Goal: Task Accomplishment & Management: Manage account settings

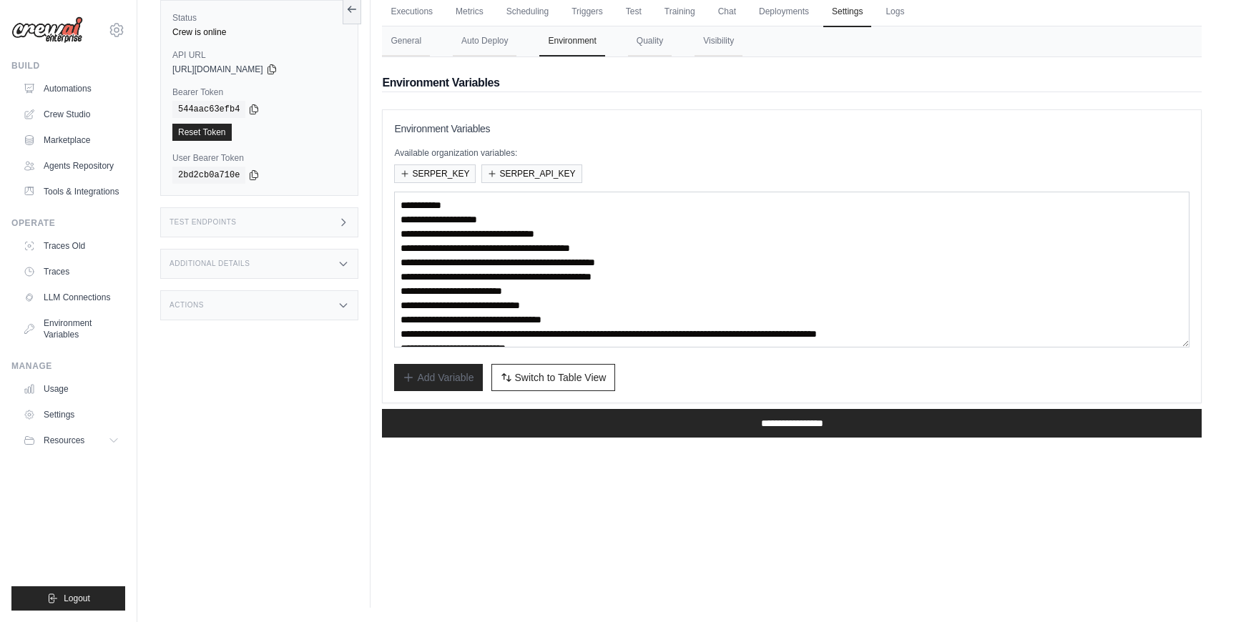
scroll to position [68, 0]
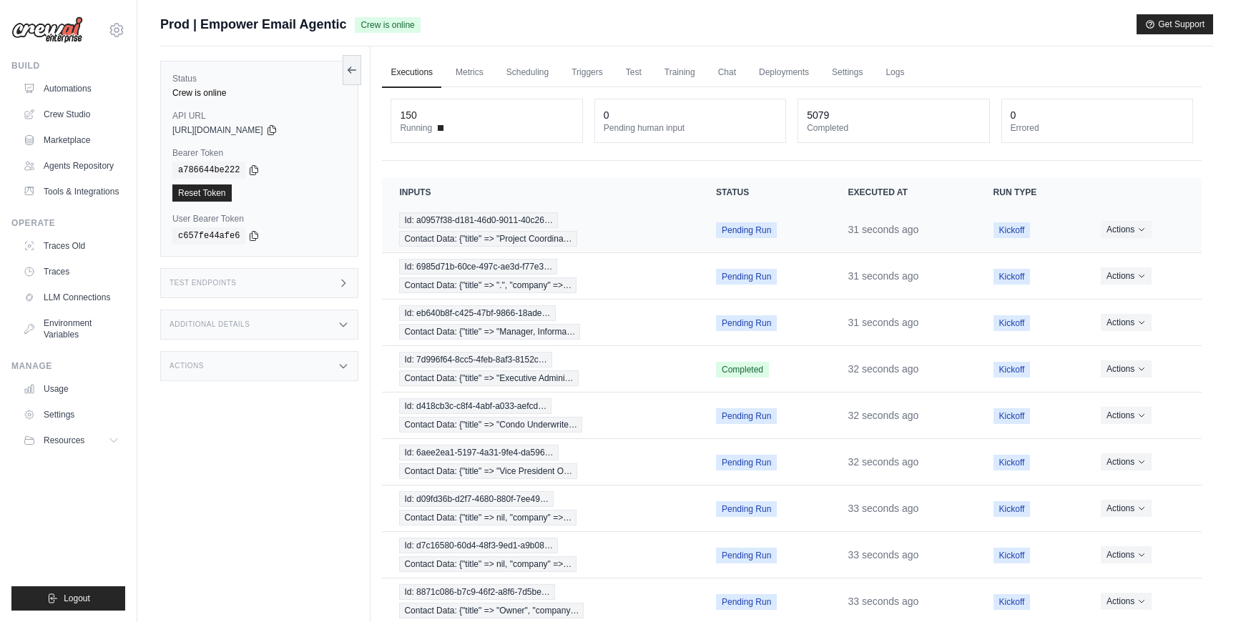
scroll to position [117, 0]
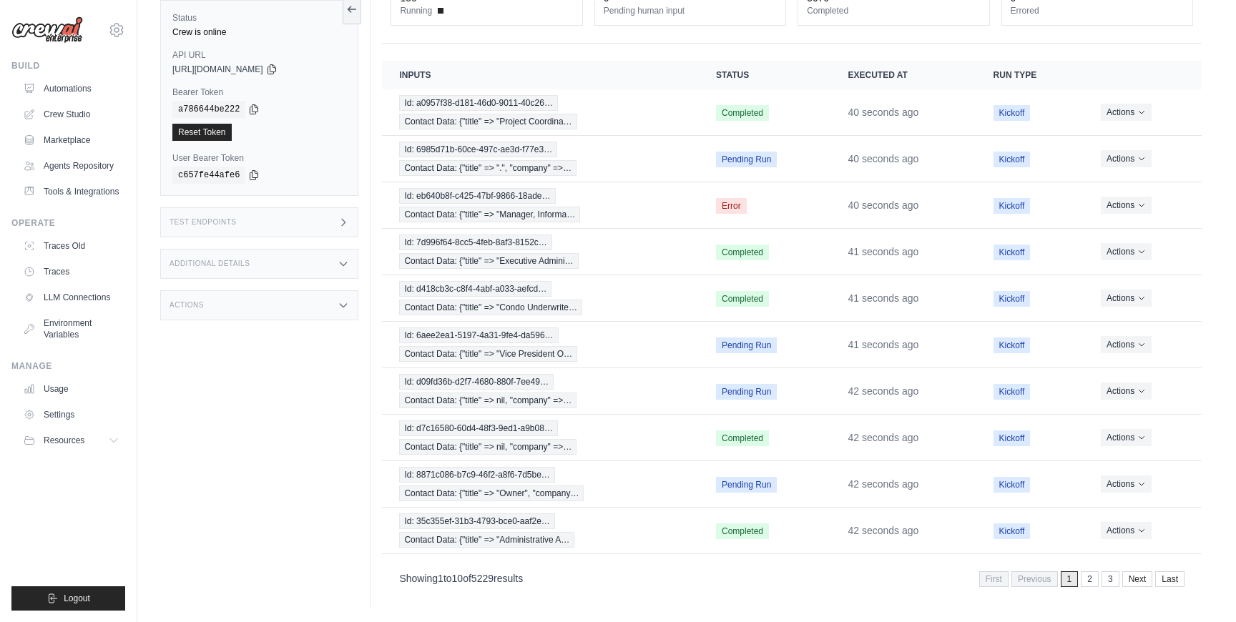
click at [1085, 573] on link "2" at bounding box center [1090, 580] width 18 height 16
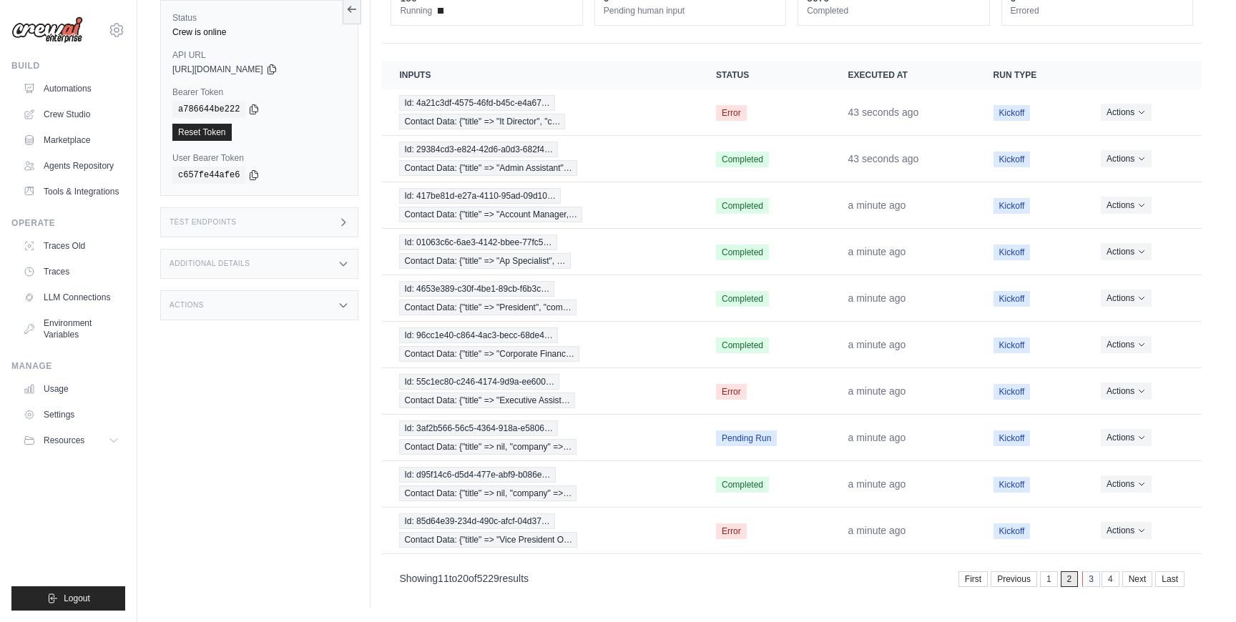
click at [1084, 584] on link "3" at bounding box center [1091, 580] width 18 height 16
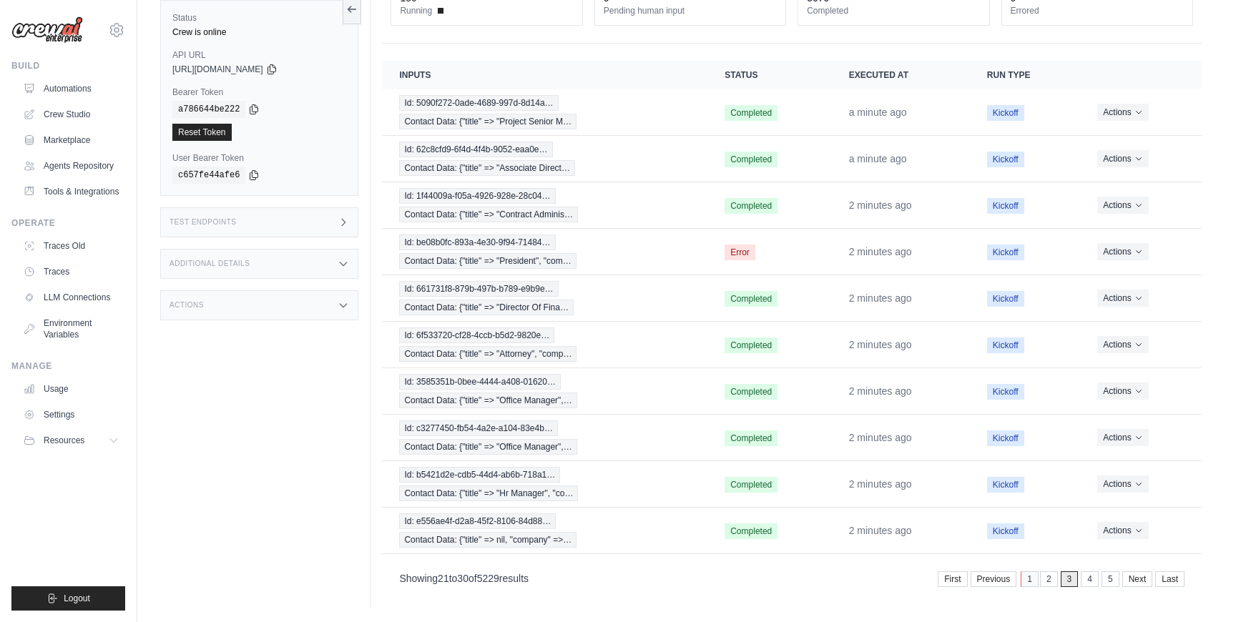
click at [1031, 581] on link "1" at bounding box center [1030, 580] width 18 height 16
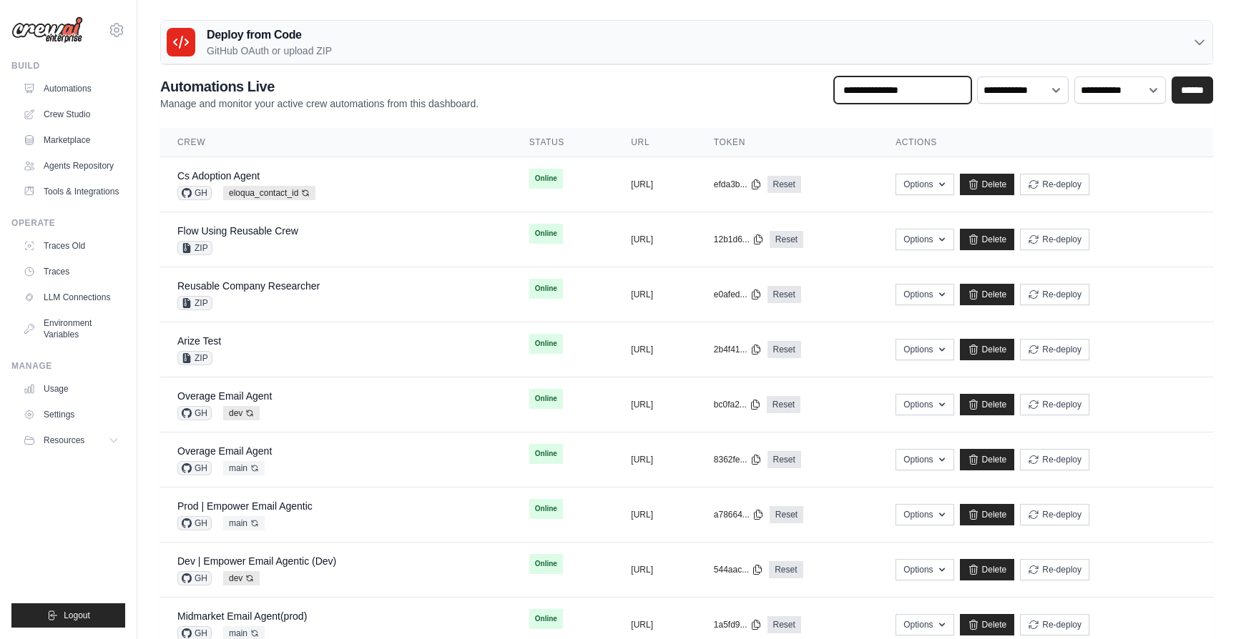
click at [878, 101] on input "text" at bounding box center [902, 90] width 137 height 27
type input "*******"
click at [1172, 77] on input "******" at bounding box center [1192, 90] width 41 height 27
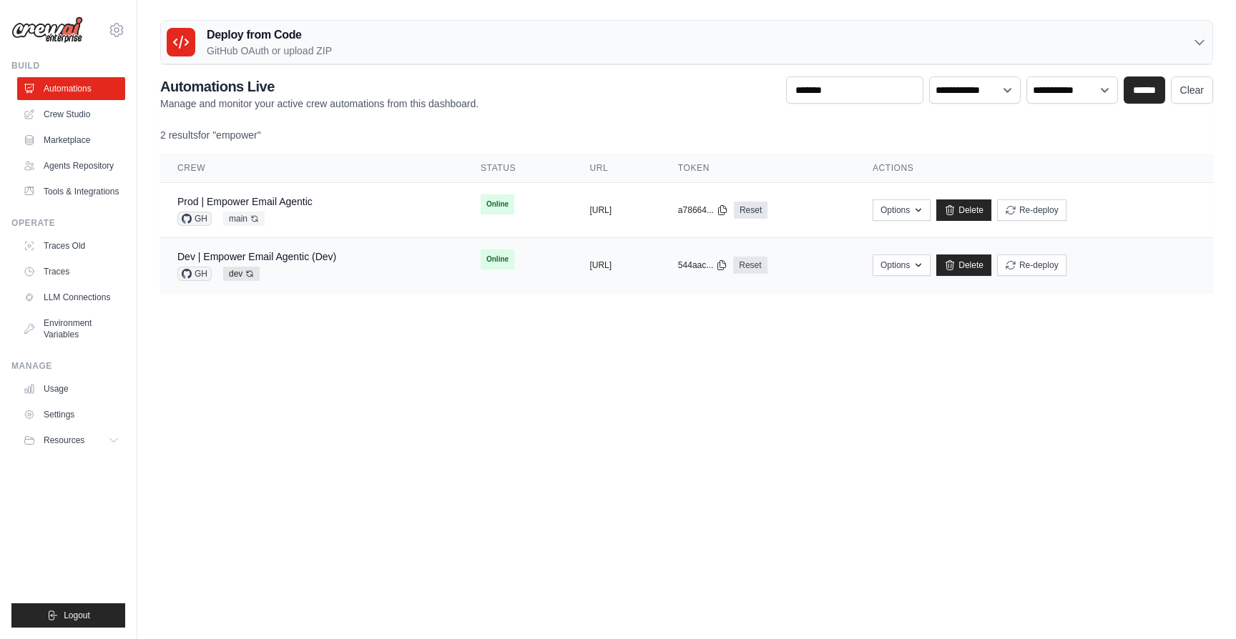
click at [289, 264] on div "Dev | Empower Email Agentic (Dev) GH dev Auto-deploy enabled" at bounding box center [256, 265] width 159 height 31
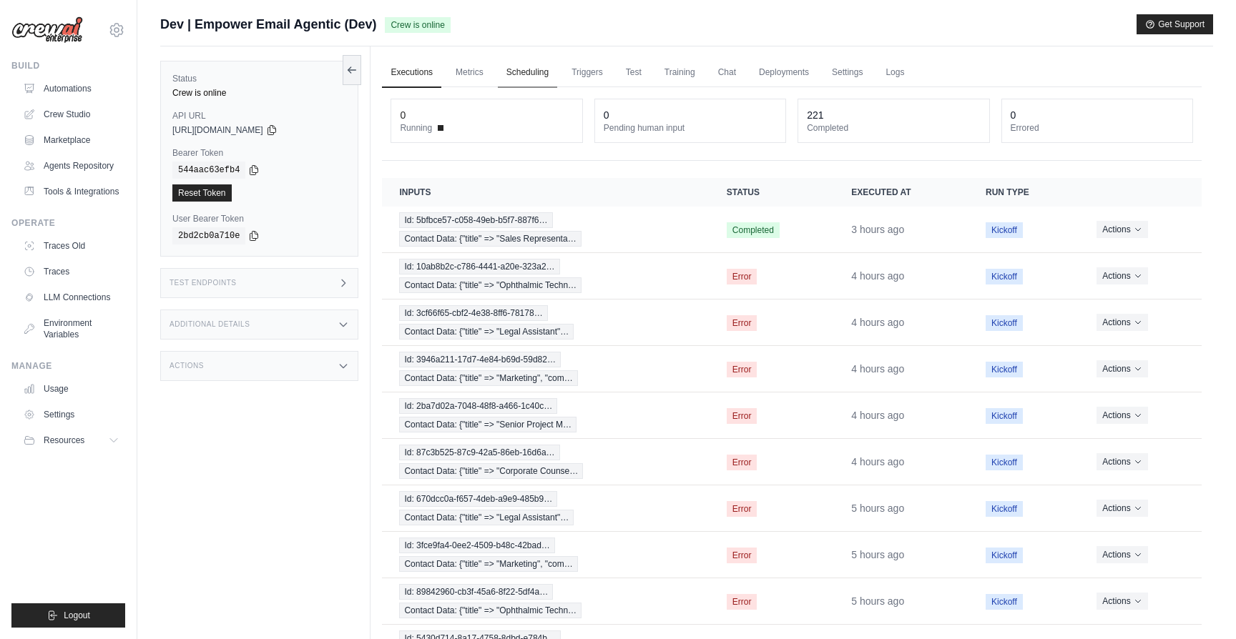
click at [541, 80] on link "Scheduling" at bounding box center [527, 73] width 59 height 30
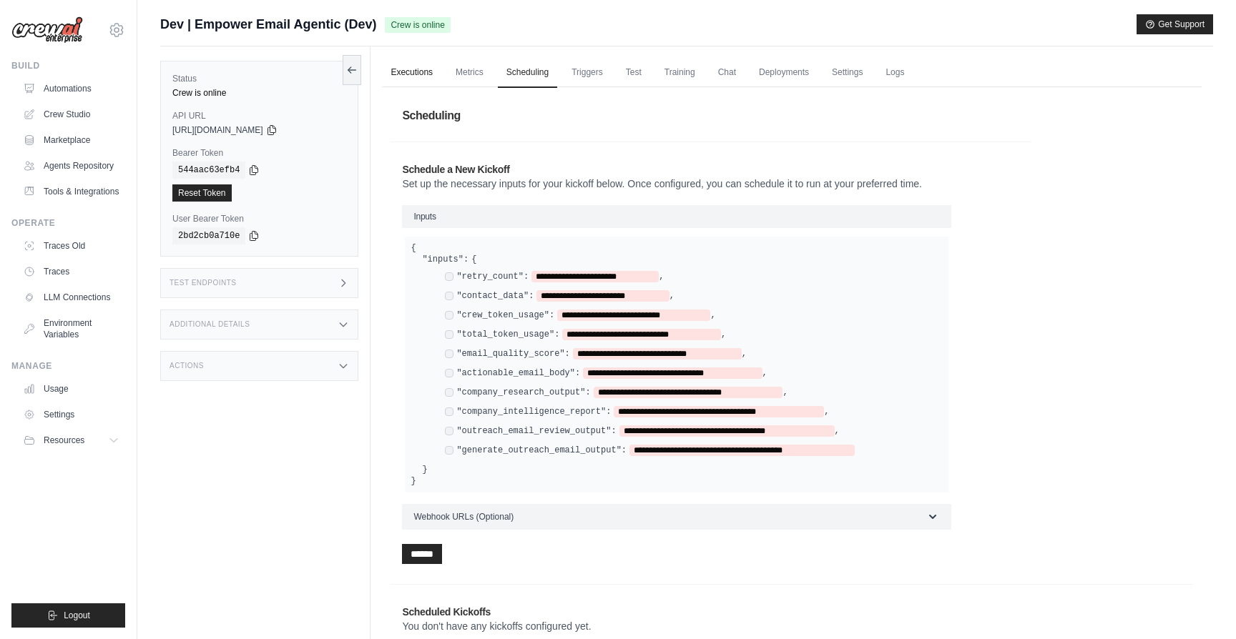
click at [413, 72] on link "Executions" at bounding box center [411, 73] width 59 height 30
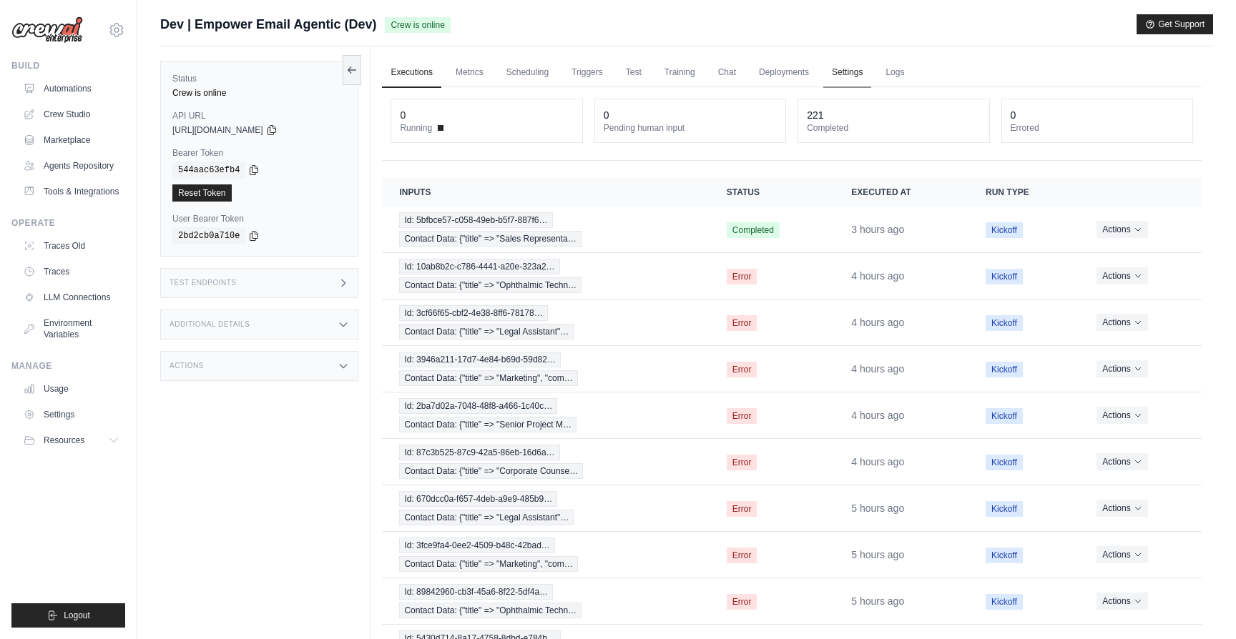
click at [839, 75] on link "Settings" at bounding box center [847, 73] width 48 height 30
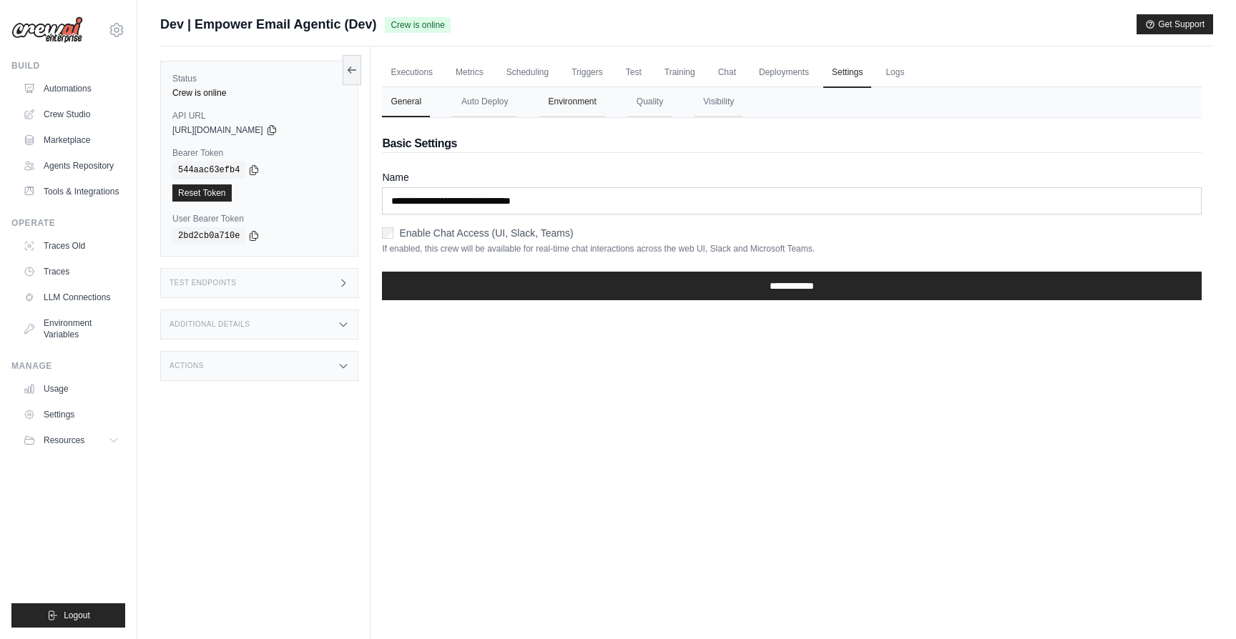
click at [571, 107] on button "Environment" at bounding box center [571, 102] width 65 height 30
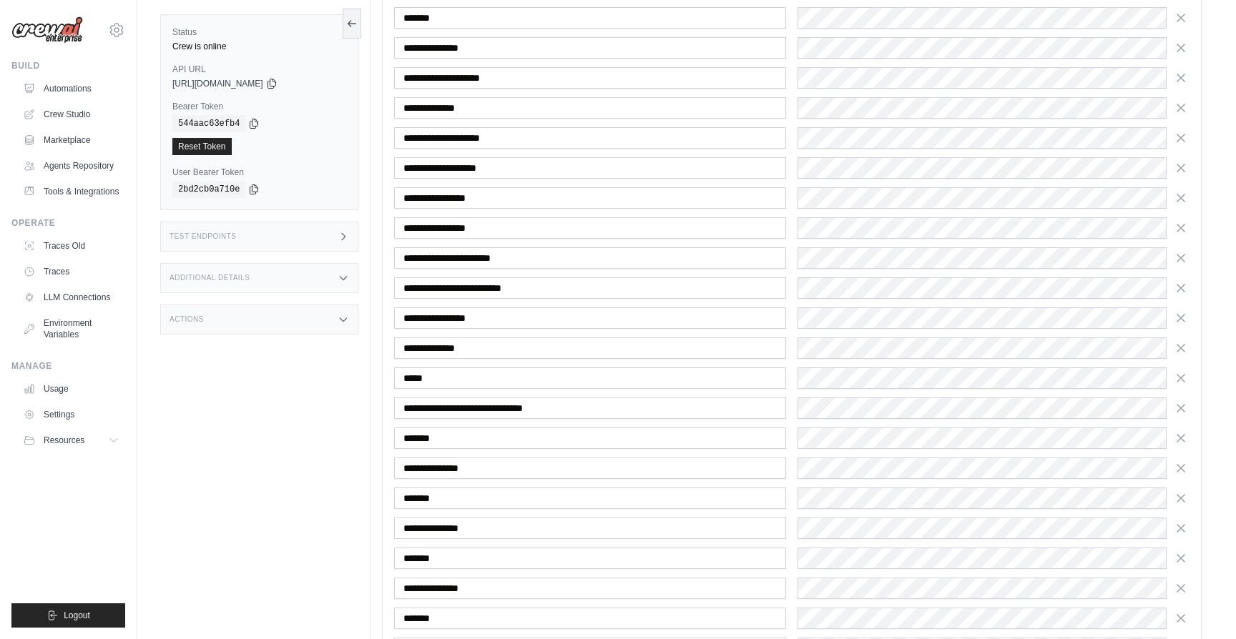
scroll to position [282, 0]
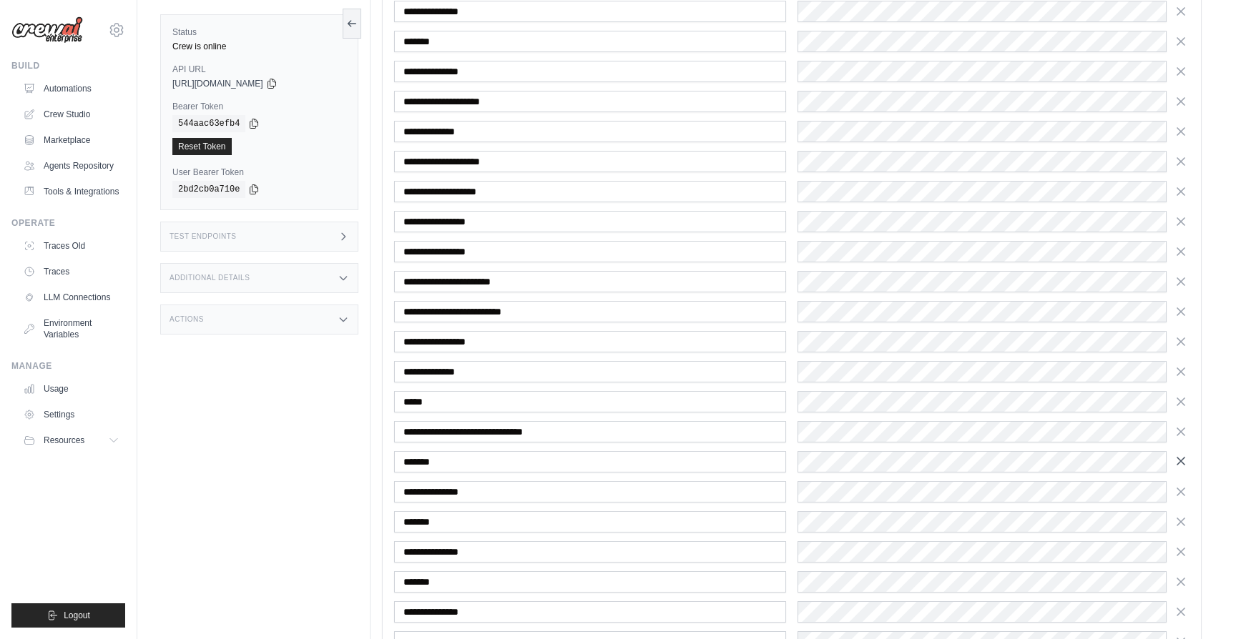
click at [1177, 465] on icon "button" at bounding box center [1181, 461] width 14 height 14
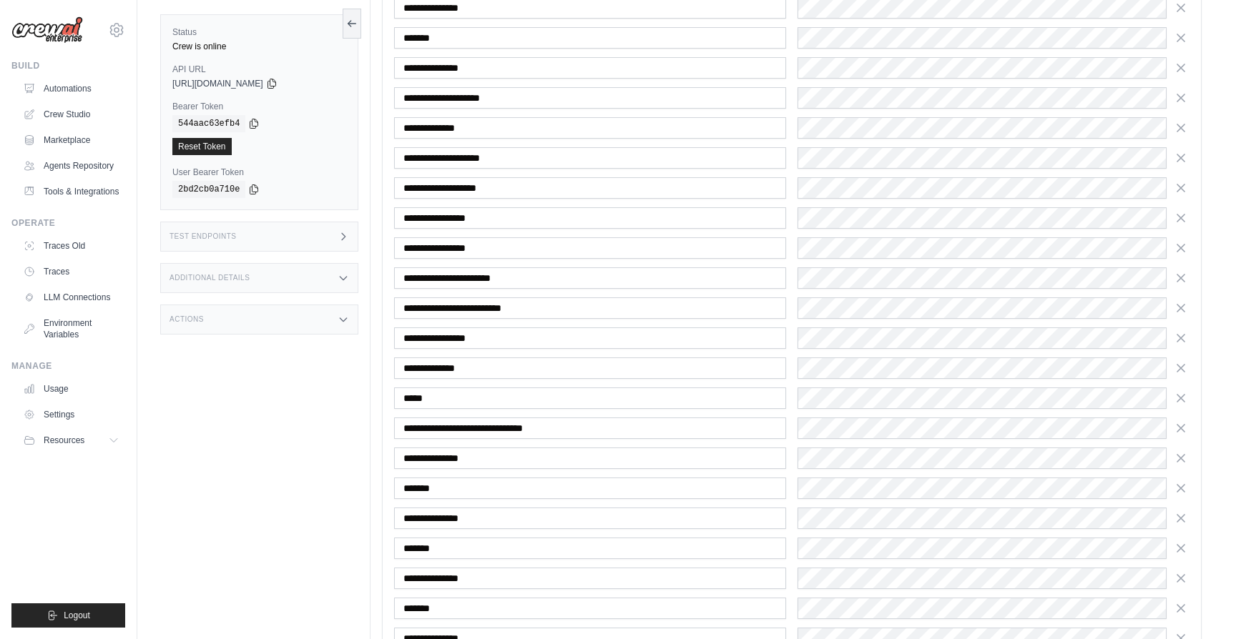
scroll to position [314, 0]
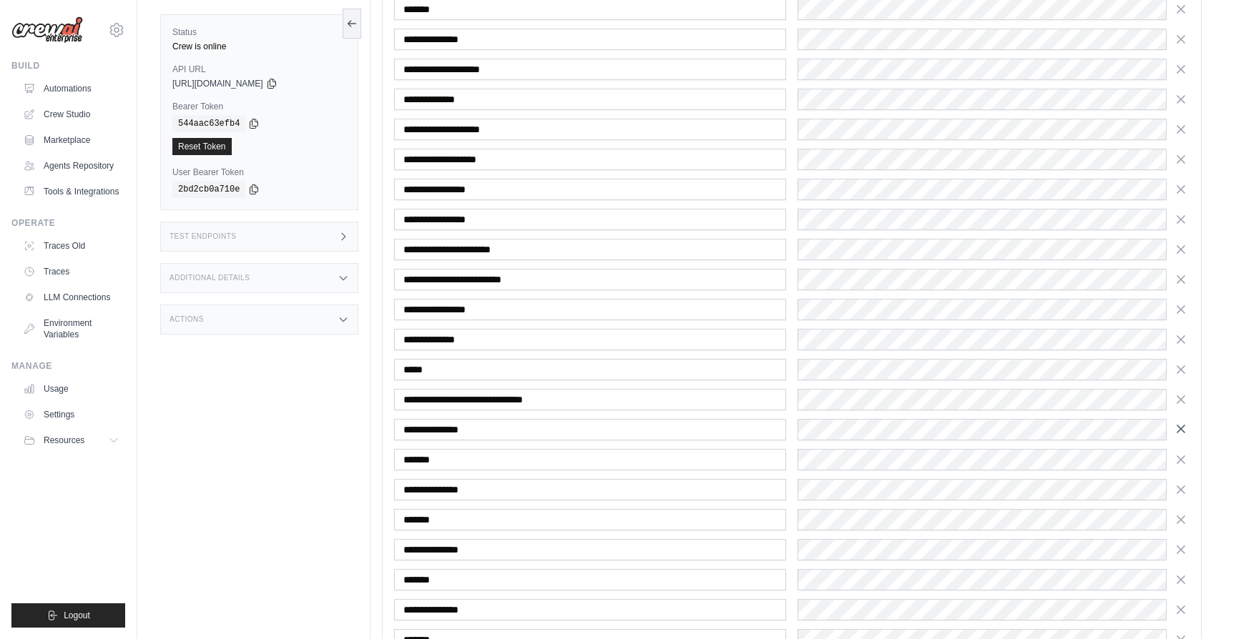
click at [1184, 428] on icon "button" at bounding box center [1181, 429] width 14 height 14
click at [1184, 428] on icon "button" at bounding box center [1181, 430] width 14 height 14
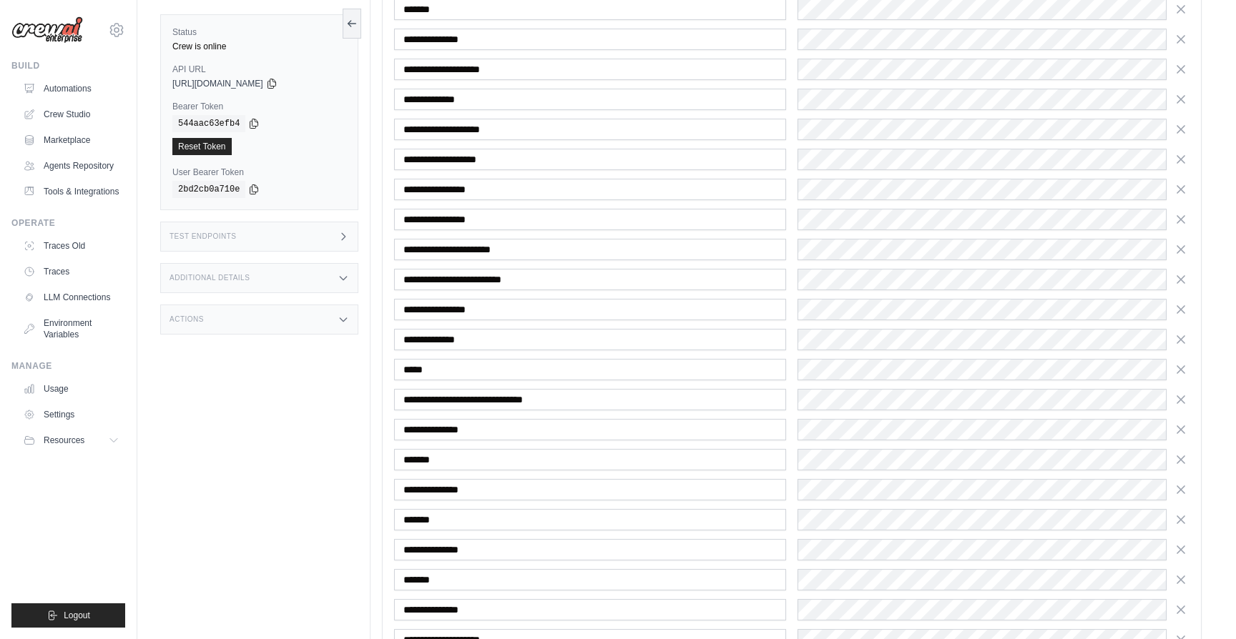
click at [1184, 453] on icon "button" at bounding box center [1181, 460] width 14 height 14
click at [1184, 428] on icon "button" at bounding box center [1181, 430] width 14 height 14
click at [1184, 453] on icon "button" at bounding box center [1181, 460] width 14 height 14
click at [1184, 428] on icon "button" at bounding box center [1181, 430] width 14 height 14
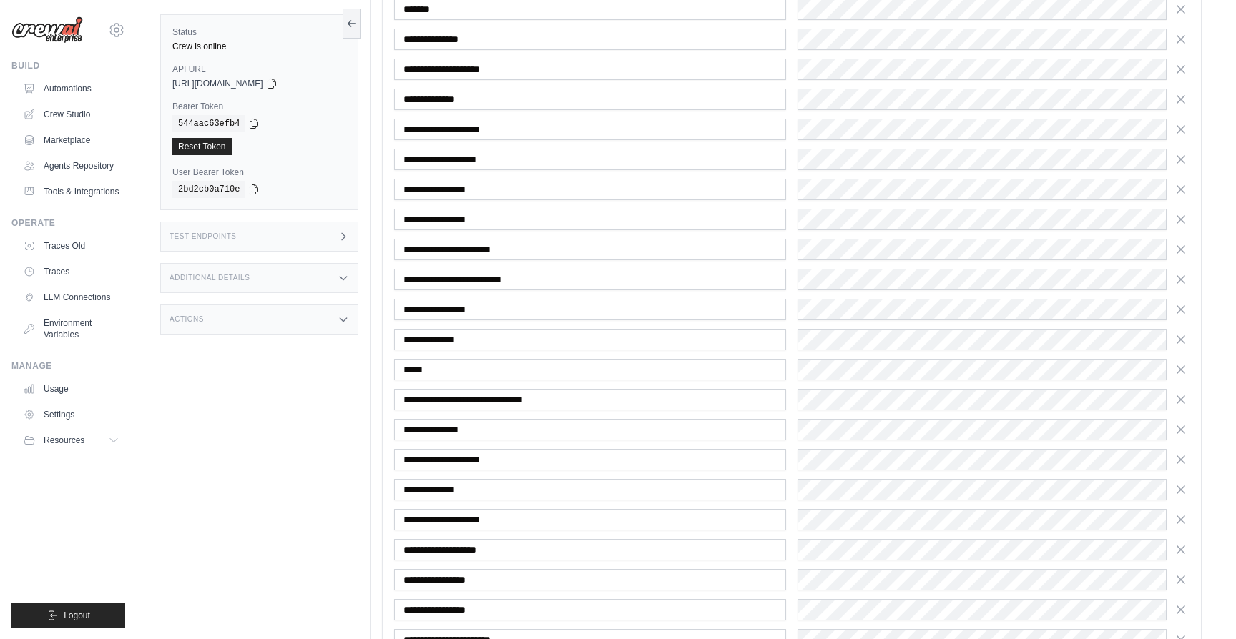
click at [1184, 428] on icon "button" at bounding box center [1181, 430] width 14 height 14
click at [1184, 453] on icon "button" at bounding box center [1181, 460] width 14 height 14
click at [1184, 428] on icon "button" at bounding box center [1181, 430] width 14 height 14
click at [1184, 453] on icon "button" at bounding box center [1181, 460] width 14 height 14
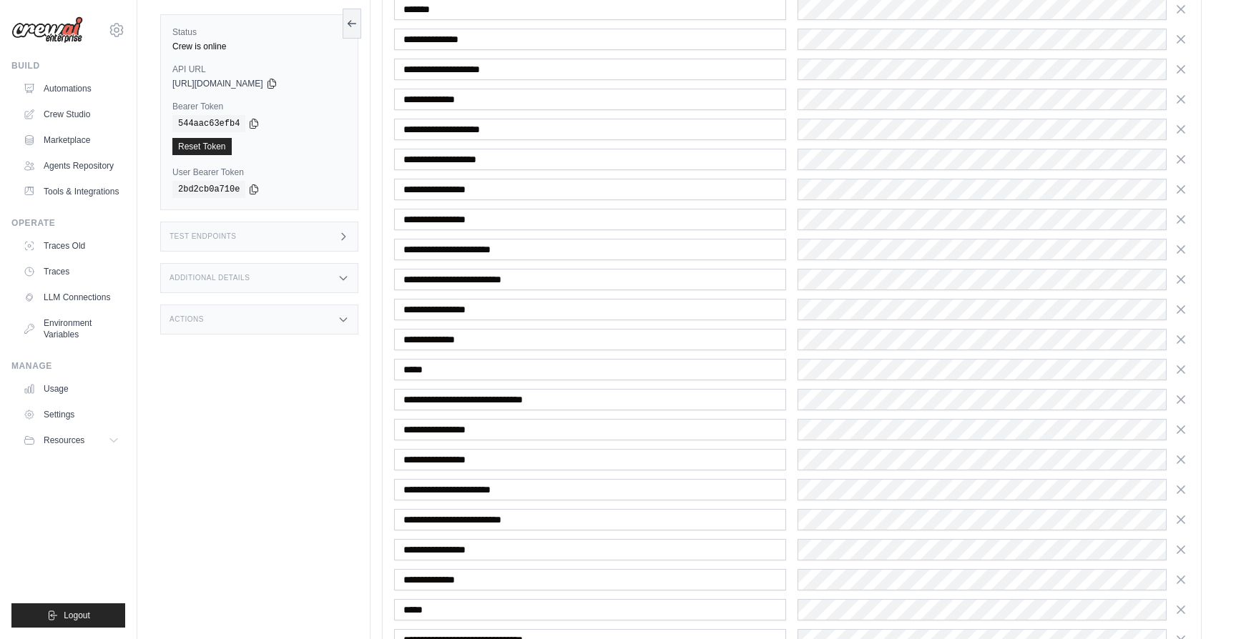
click at [1184, 428] on icon "button" at bounding box center [1181, 430] width 14 height 14
click at [1184, 453] on icon "button" at bounding box center [1181, 460] width 14 height 14
click at [1184, 428] on icon "button" at bounding box center [1181, 430] width 14 height 14
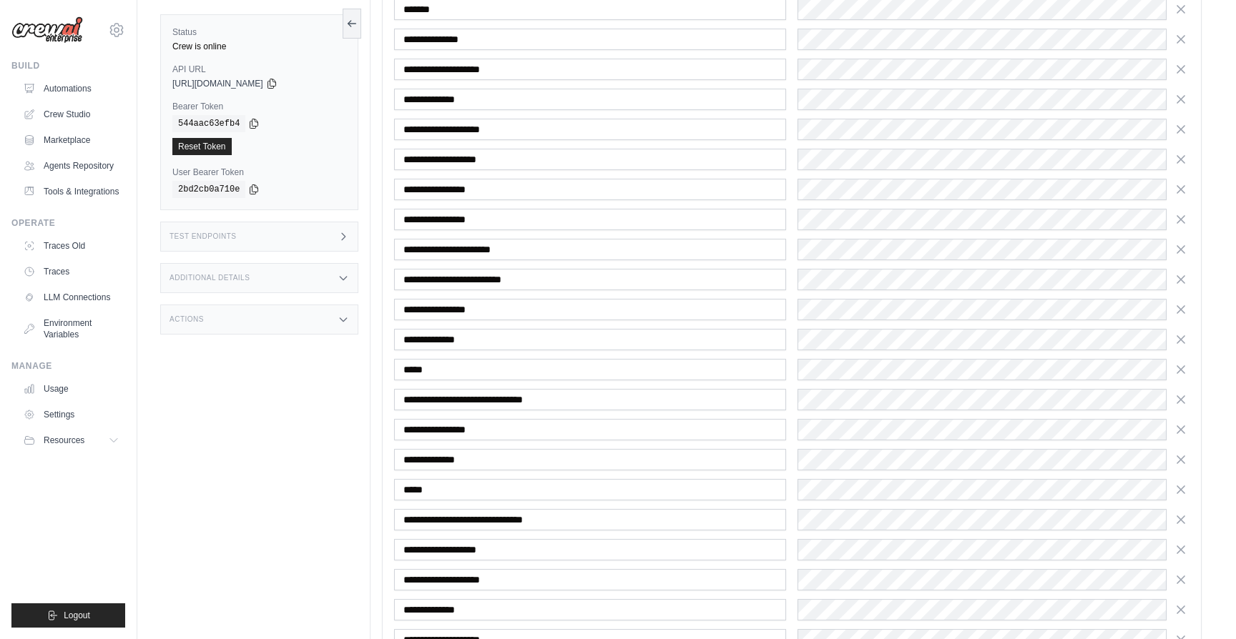
click at [1184, 453] on icon "button" at bounding box center [1181, 460] width 14 height 14
click at [1184, 428] on icon "button" at bounding box center [1181, 430] width 14 height 14
click at [1184, 453] on icon "button" at bounding box center [1181, 460] width 14 height 14
click at [1184, 428] on icon "button" at bounding box center [1181, 430] width 14 height 14
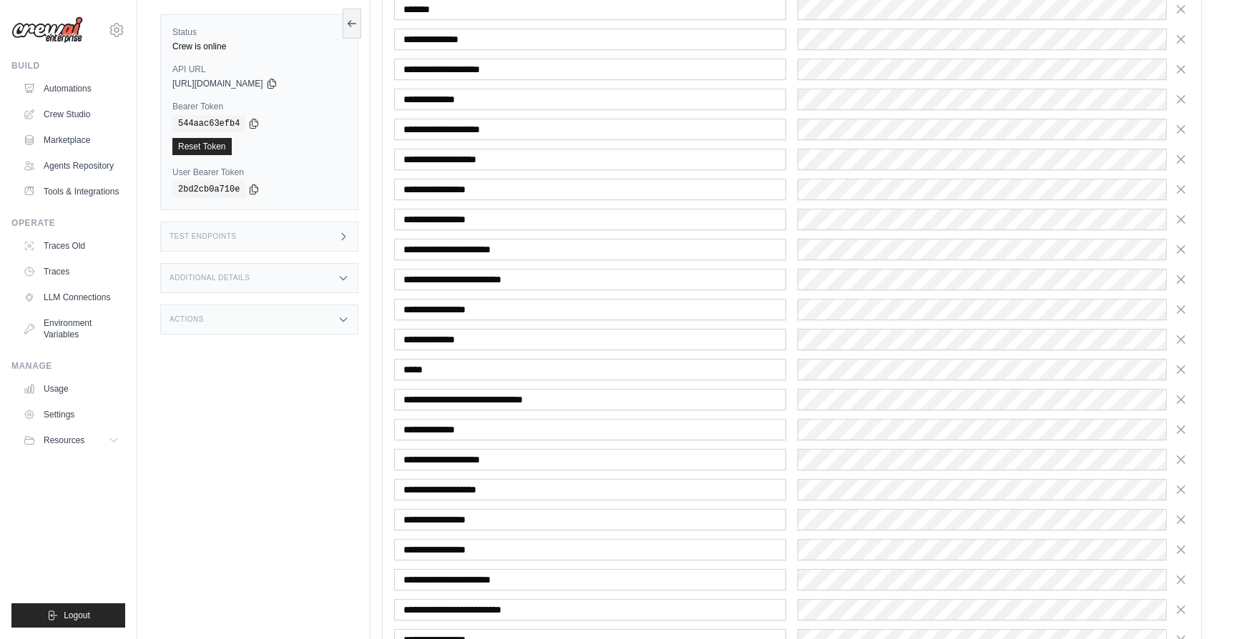
click at [1184, 428] on icon "button" at bounding box center [1181, 430] width 14 height 14
click at [1184, 453] on icon "button" at bounding box center [1181, 460] width 14 height 14
click at [1184, 428] on icon "button" at bounding box center [1181, 430] width 14 height 14
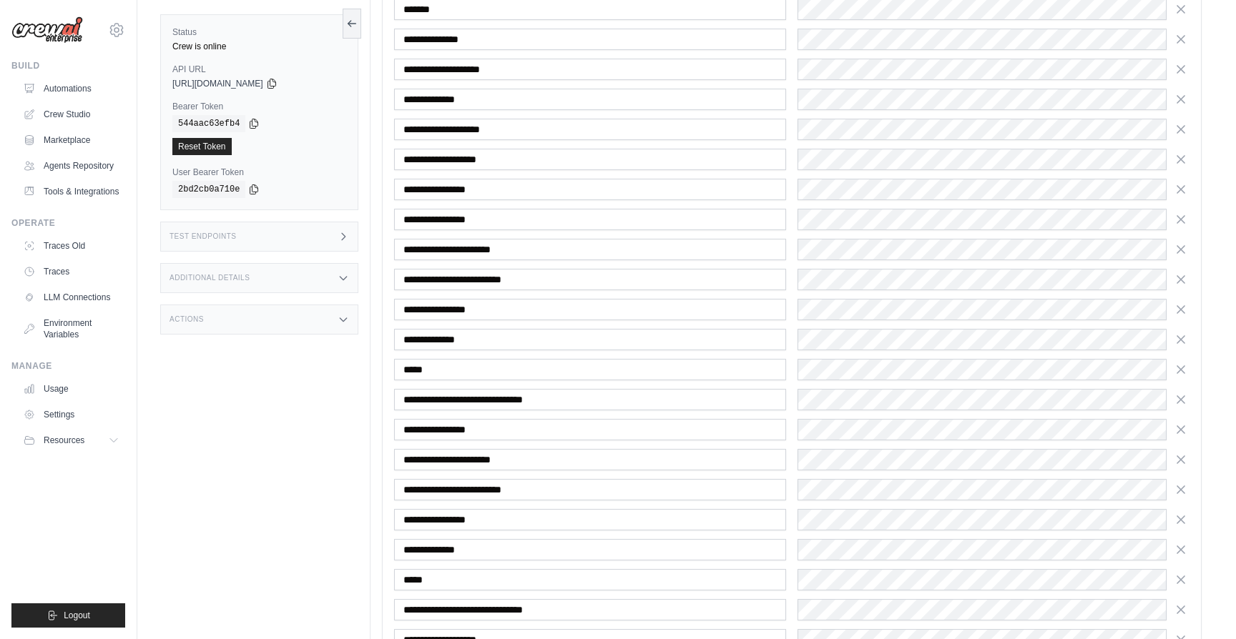
click at [1184, 453] on icon "button" at bounding box center [1181, 460] width 14 height 14
click at [1184, 428] on icon "button" at bounding box center [1181, 430] width 14 height 14
click at [1184, 453] on icon "button" at bounding box center [1181, 460] width 14 height 14
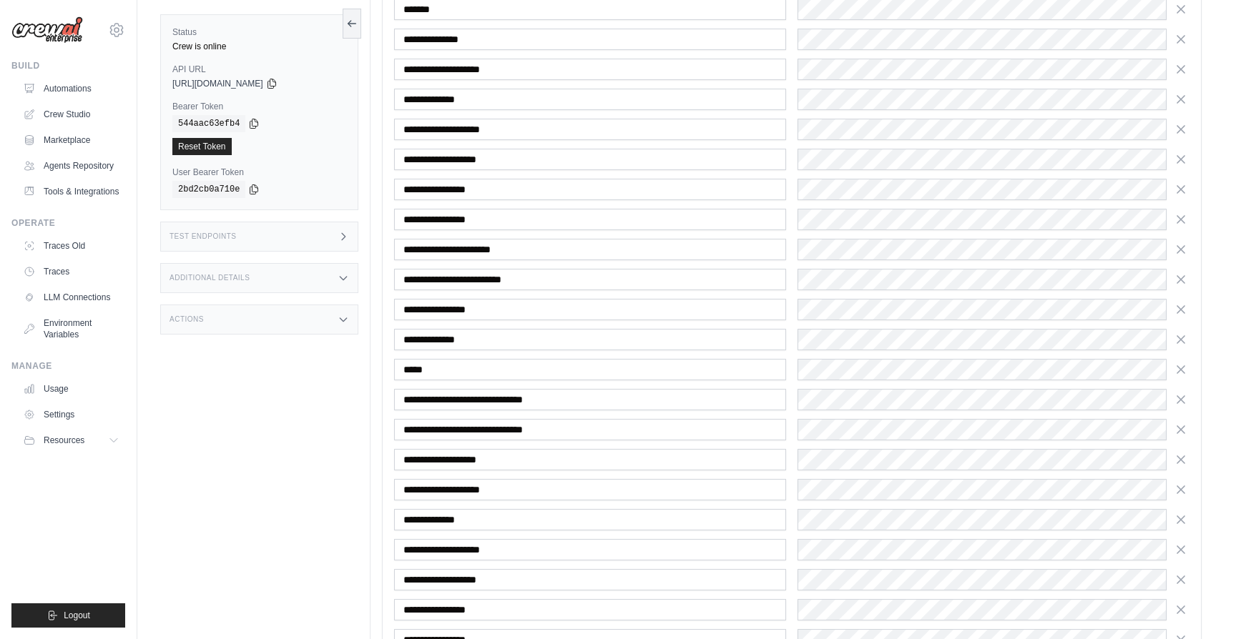
click at [1184, 428] on icon "button" at bounding box center [1181, 430] width 14 height 14
click at [1184, 453] on icon "button" at bounding box center [1181, 460] width 14 height 14
click at [1184, 428] on icon "button" at bounding box center [1181, 430] width 14 height 14
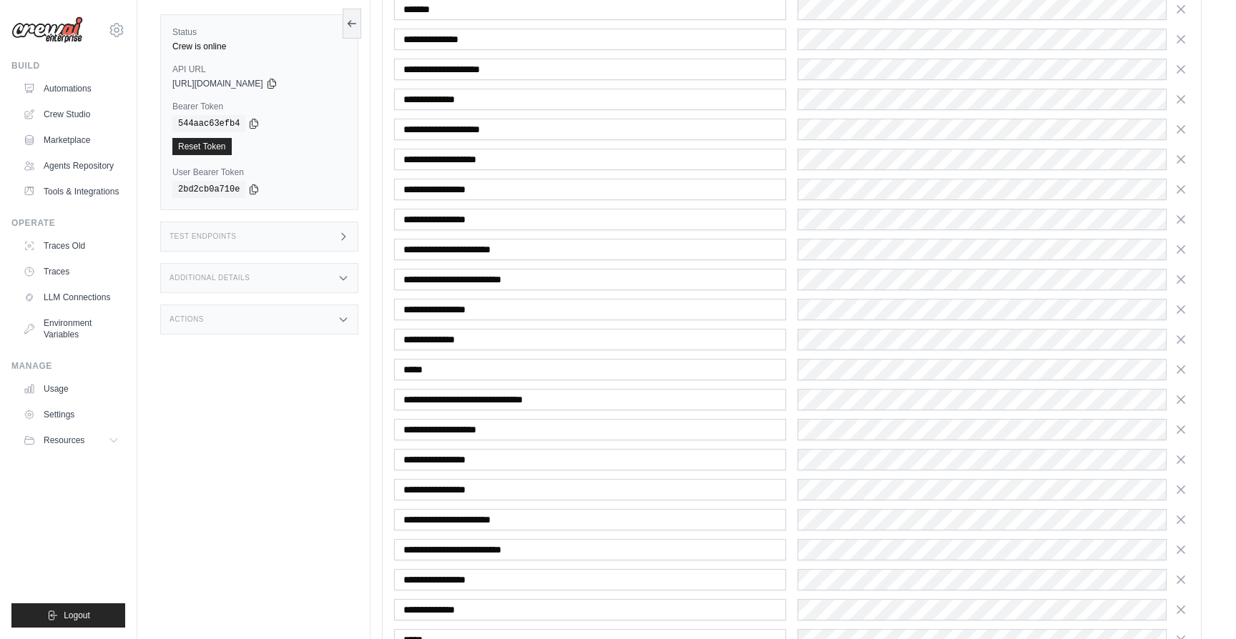
click at [1184, 428] on icon "button" at bounding box center [1181, 430] width 14 height 14
click at [1184, 453] on icon "button" at bounding box center [1181, 460] width 14 height 14
click at [1184, 428] on icon "button" at bounding box center [1181, 430] width 14 height 14
click at [1184, 453] on icon "button" at bounding box center [1181, 460] width 14 height 14
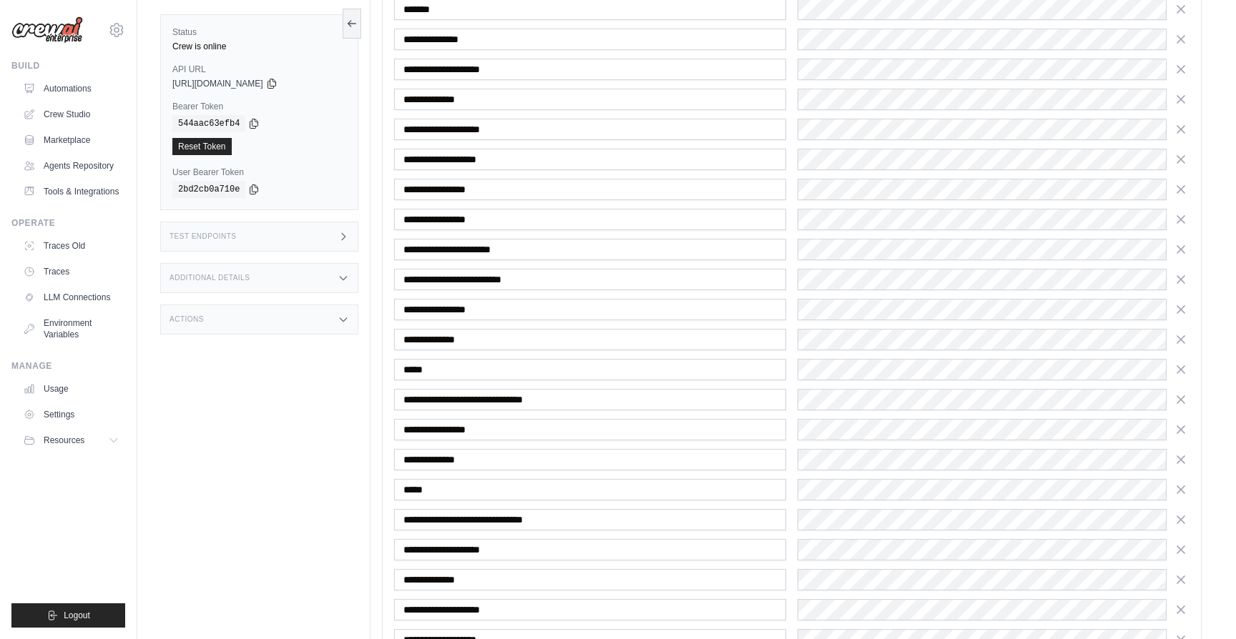
click at [1184, 428] on icon "button" at bounding box center [1181, 430] width 14 height 14
click at [1184, 453] on icon "button" at bounding box center [1181, 460] width 14 height 14
click at [1184, 428] on icon "button" at bounding box center [1181, 430] width 14 height 14
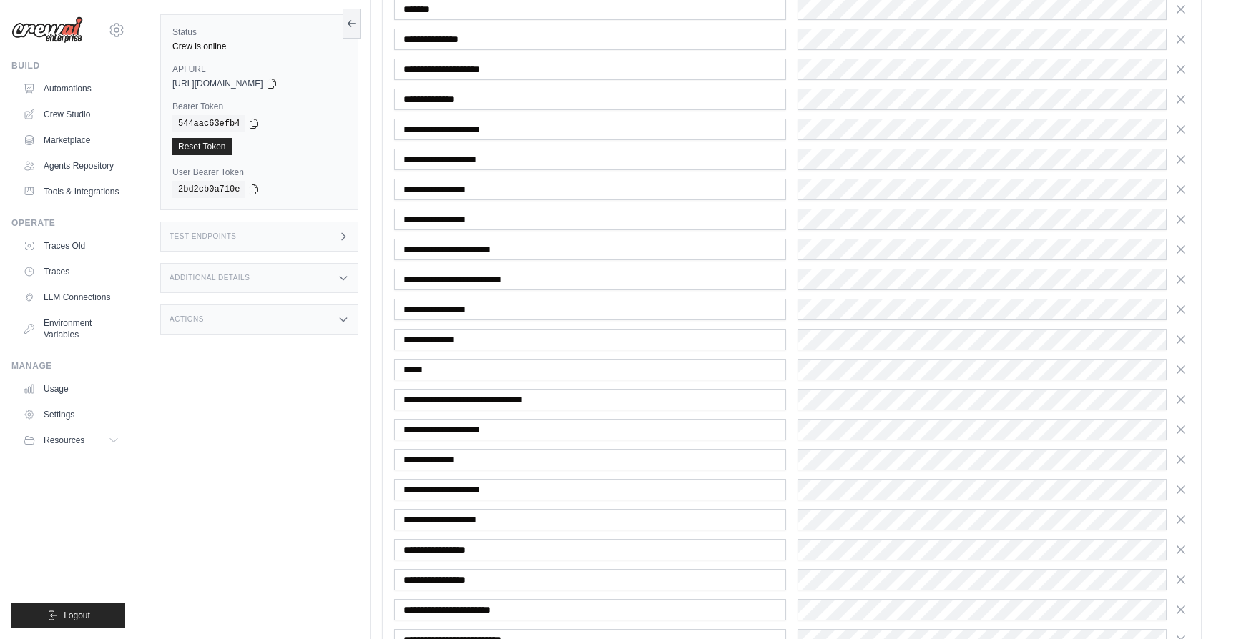
click at [1184, 453] on icon "button" at bounding box center [1181, 460] width 14 height 14
click at [1184, 428] on icon "button" at bounding box center [1181, 430] width 14 height 14
click at [1184, 453] on icon "button" at bounding box center [1181, 460] width 14 height 14
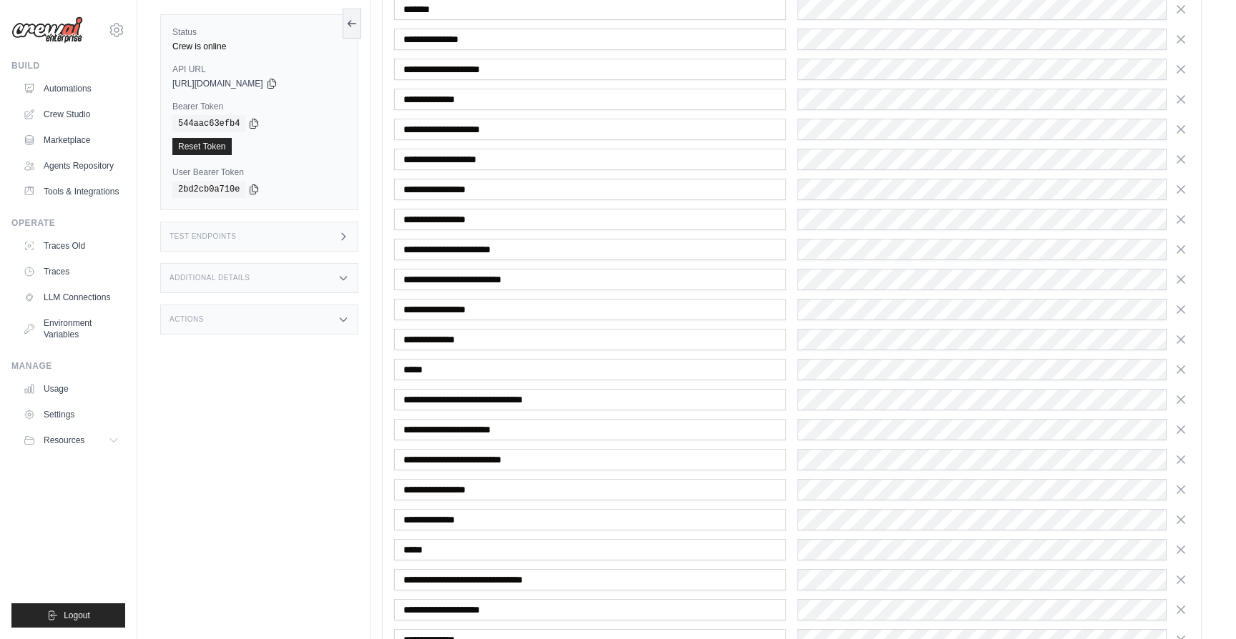
click at [1184, 428] on icon "button" at bounding box center [1181, 430] width 14 height 14
click at [1184, 453] on icon "button" at bounding box center [1181, 460] width 14 height 14
click at [1184, 428] on icon "button" at bounding box center [1181, 430] width 14 height 14
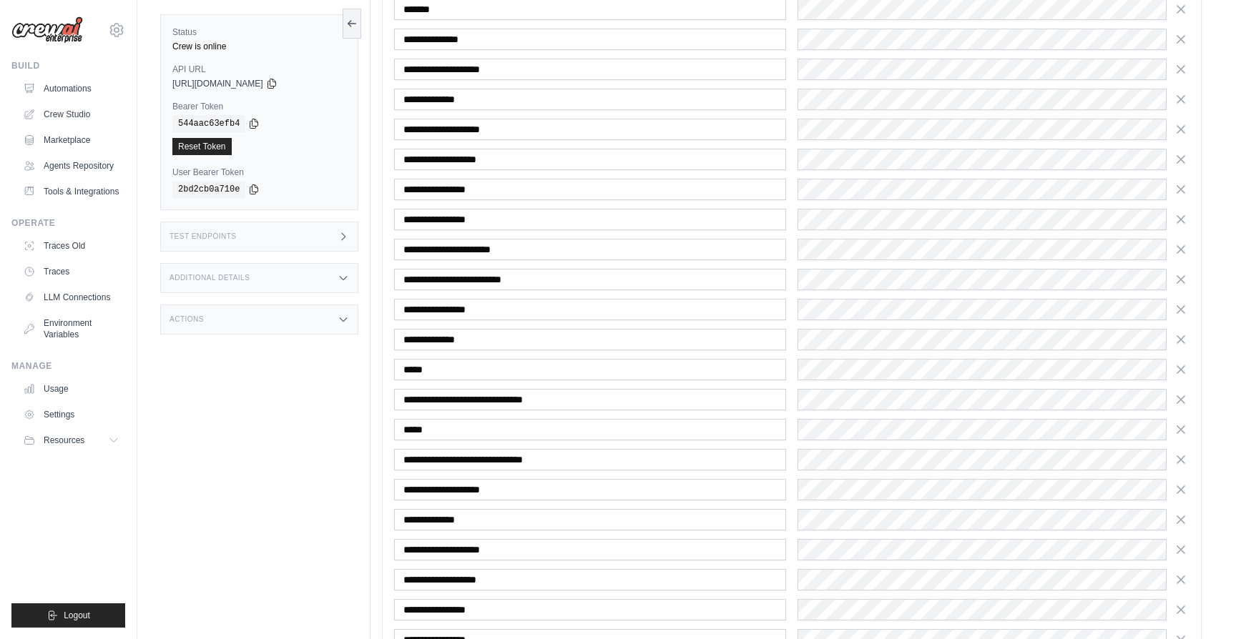
click at [1184, 453] on icon "button" at bounding box center [1181, 460] width 14 height 14
click at [1184, 428] on icon "button" at bounding box center [1181, 430] width 14 height 14
click at [1184, 453] on icon "button" at bounding box center [1181, 460] width 14 height 14
click at [1184, 428] on icon "button" at bounding box center [1181, 430] width 14 height 14
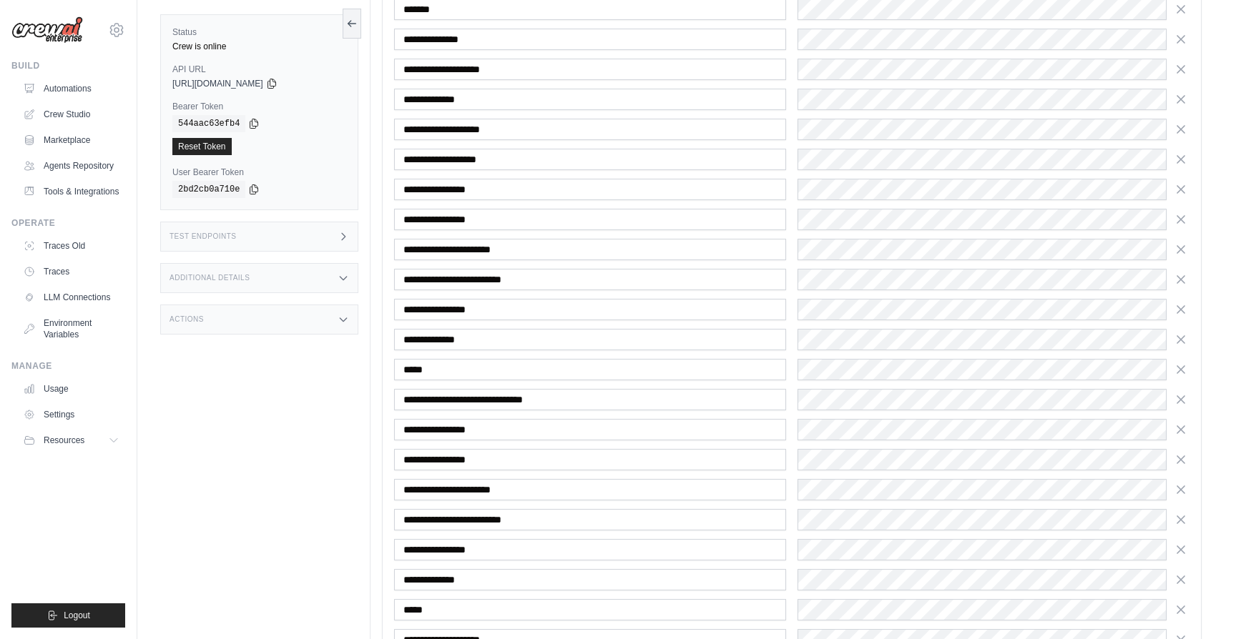
click at [1184, 428] on icon "button" at bounding box center [1181, 430] width 14 height 14
click at [1184, 453] on icon "button" at bounding box center [1181, 460] width 14 height 14
click at [1184, 428] on icon "button" at bounding box center [1181, 430] width 14 height 14
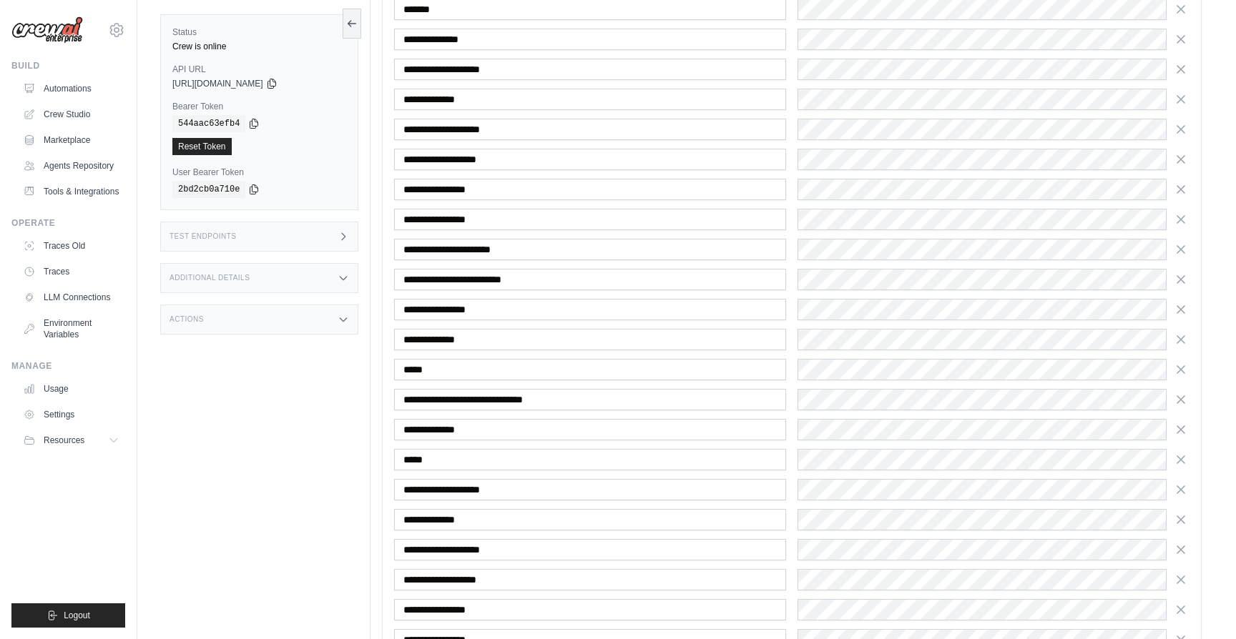
click at [1184, 428] on icon "button" at bounding box center [1181, 430] width 14 height 14
click at [1184, 453] on icon "button" at bounding box center [1181, 460] width 14 height 14
click at [1184, 428] on icon "button" at bounding box center [1181, 430] width 14 height 14
click at [1184, 453] on icon "button" at bounding box center [1181, 460] width 14 height 14
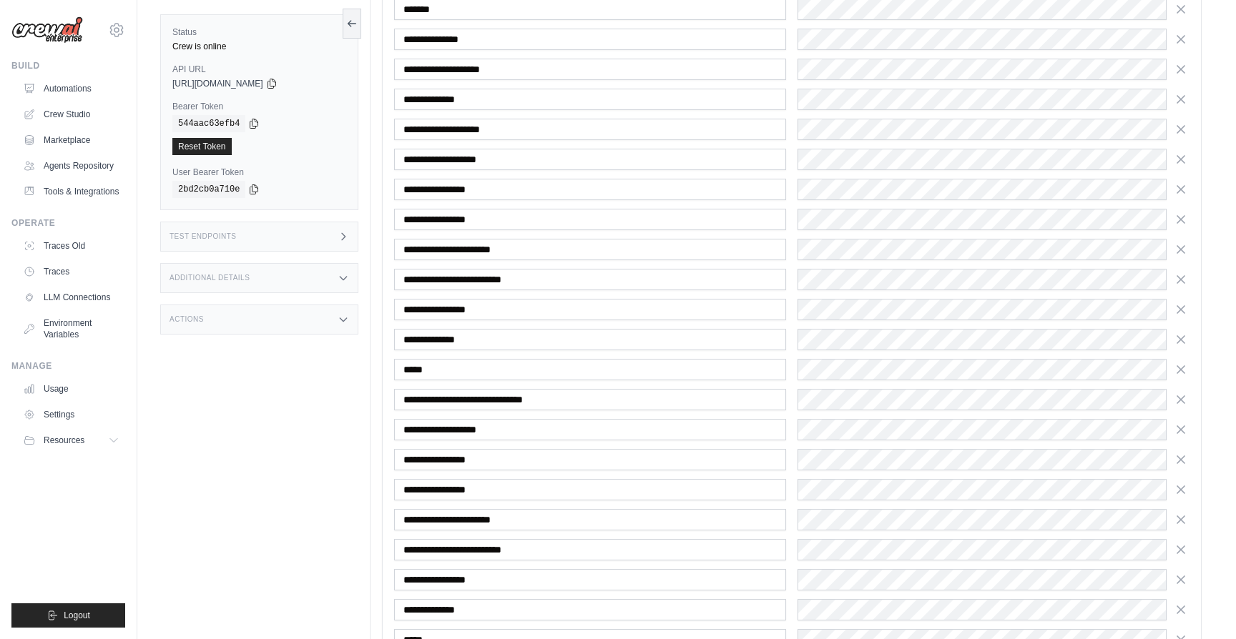
click at [1184, 428] on icon "button" at bounding box center [1181, 430] width 14 height 14
click at [1184, 453] on icon "button" at bounding box center [1181, 460] width 14 height 14
click at [1184, 428] on icon "button" at bounding box center [1181, 430] width 14 height 14
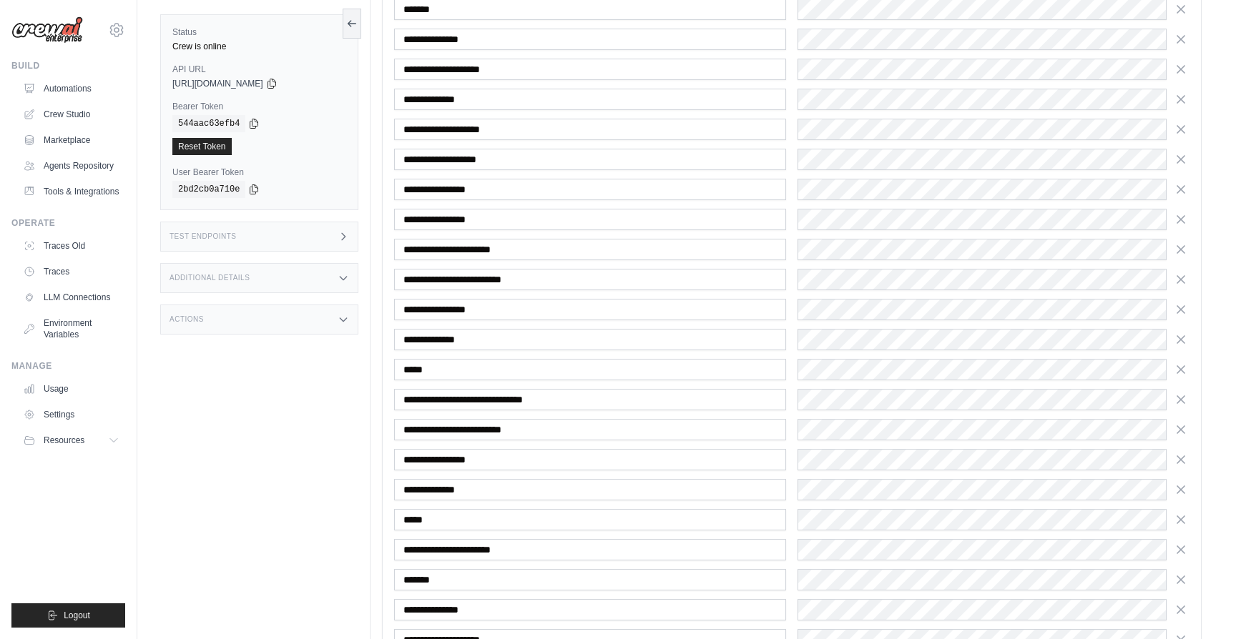
click at [1184, 453] on icon "button" at bounding box center [1181, 460] width 14 height 14
click at [1184, 428] on icon "button" at bounding box center [1181, 430] width 14 height 14
click at [1184, 453] on icon "button" at bounding box center [1181, 460] width 14 height 14
click at [1184, 428] on icon "button" at bounding box center [1181, 430] width 14 height 14
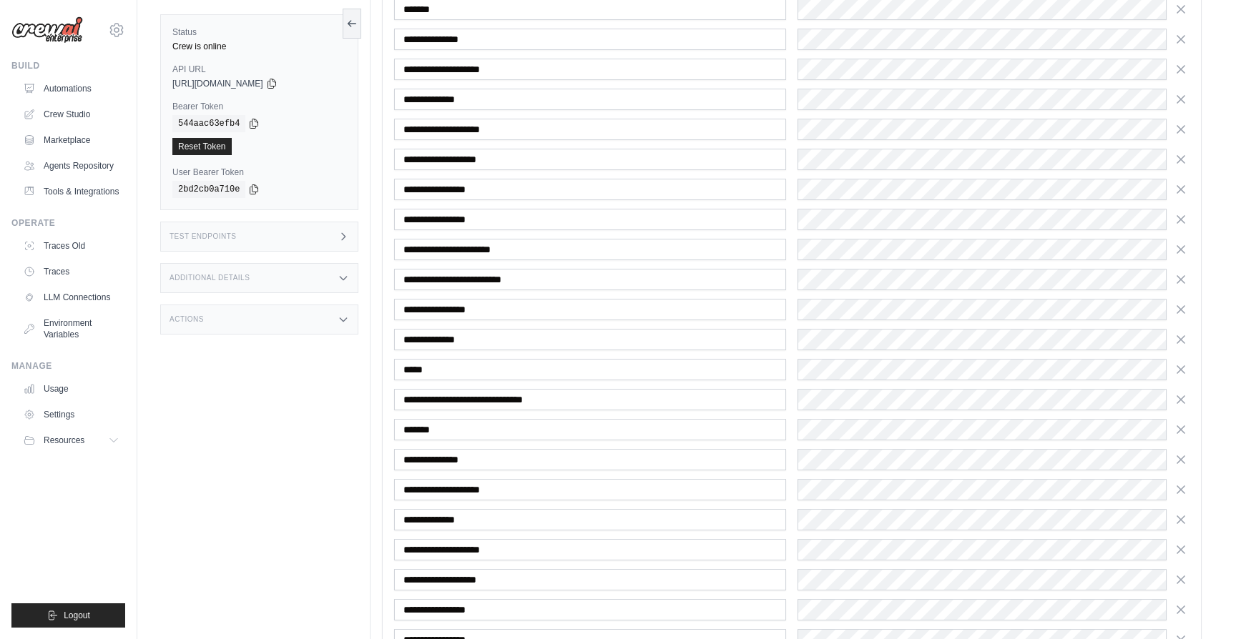
click at [1184, 453] on icon "button" at bounding box center [1181, 460] width 14 height 14
click at [1184, 428] on icon "button" at bounding box center [1181, 430] width 14 height 14
click at [1184, 453] on icon "button" at bounding box center [1181, 460] width 14 height 14
click at [1184, 428] on icon "button" at bounding box center [1181, 430] width 14 height 14
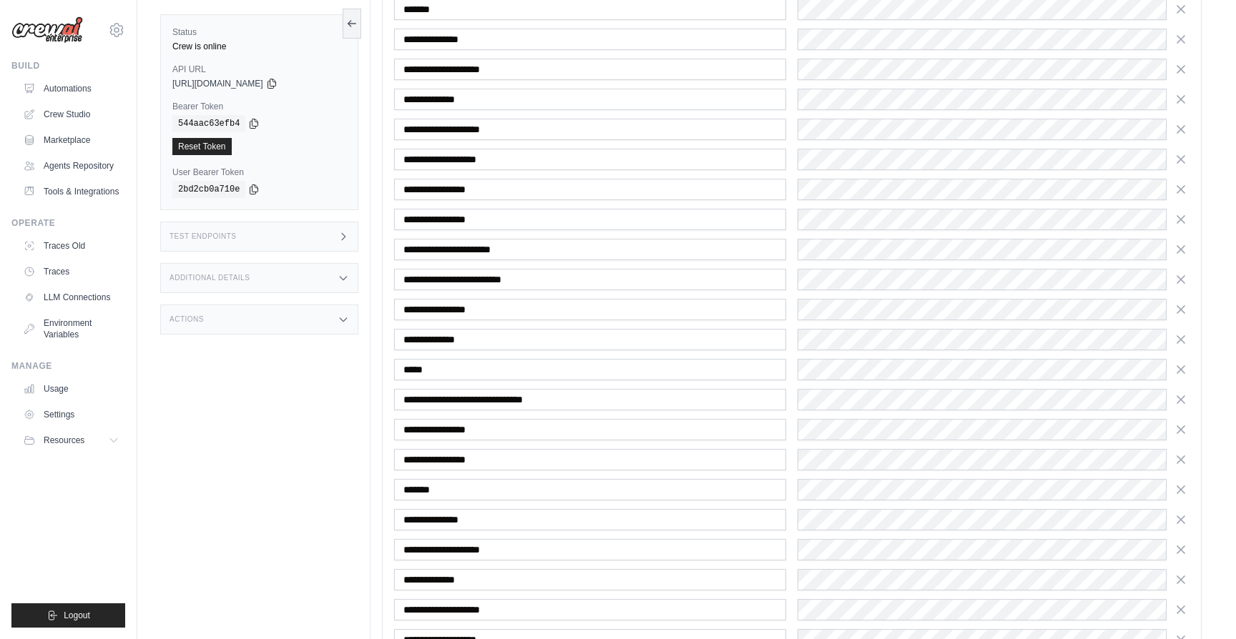
click at [1184, 428] on icon "button" at bounding box center [1181, 430] width 14 height 14
click at [1184, 453] on icon "button" at bounding box center [1181, 460] width 14 height 14
click at [1184, 428] on icon "button" at bounding box center [1181, 430] width 14 height 14
click at [1184, 453] on icon "button" at bounding box center [1181, 460] width 14 height 14
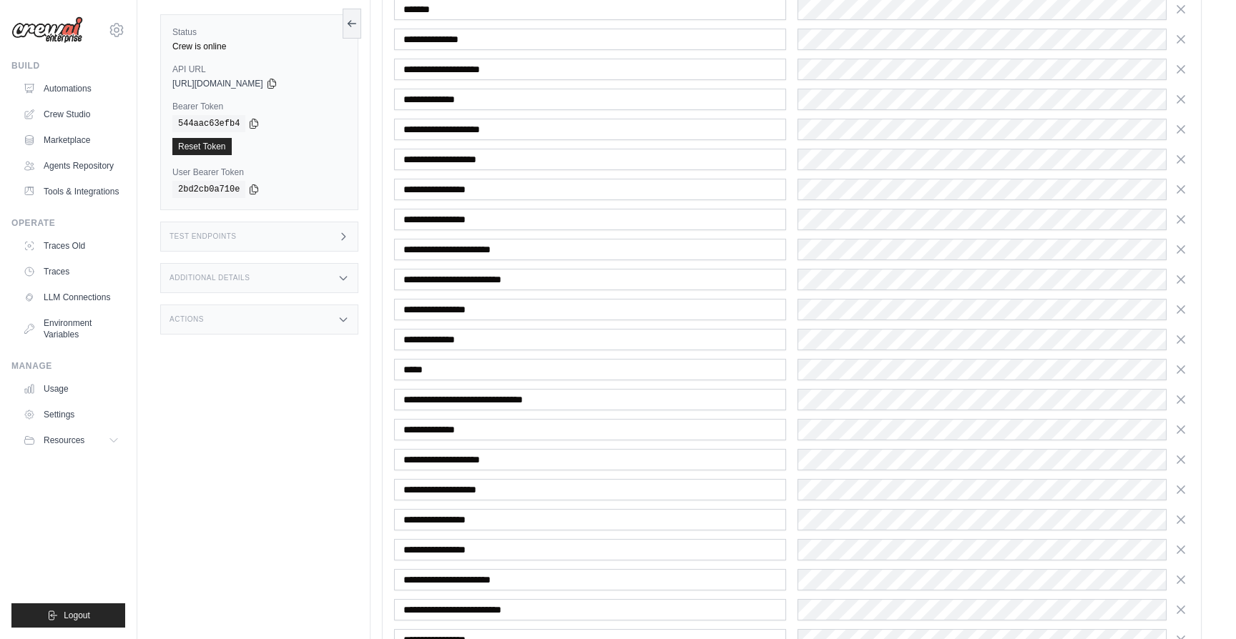
click at [1184, 428] on icon "button" at bounding box center [1181, 430] width 14 height 14
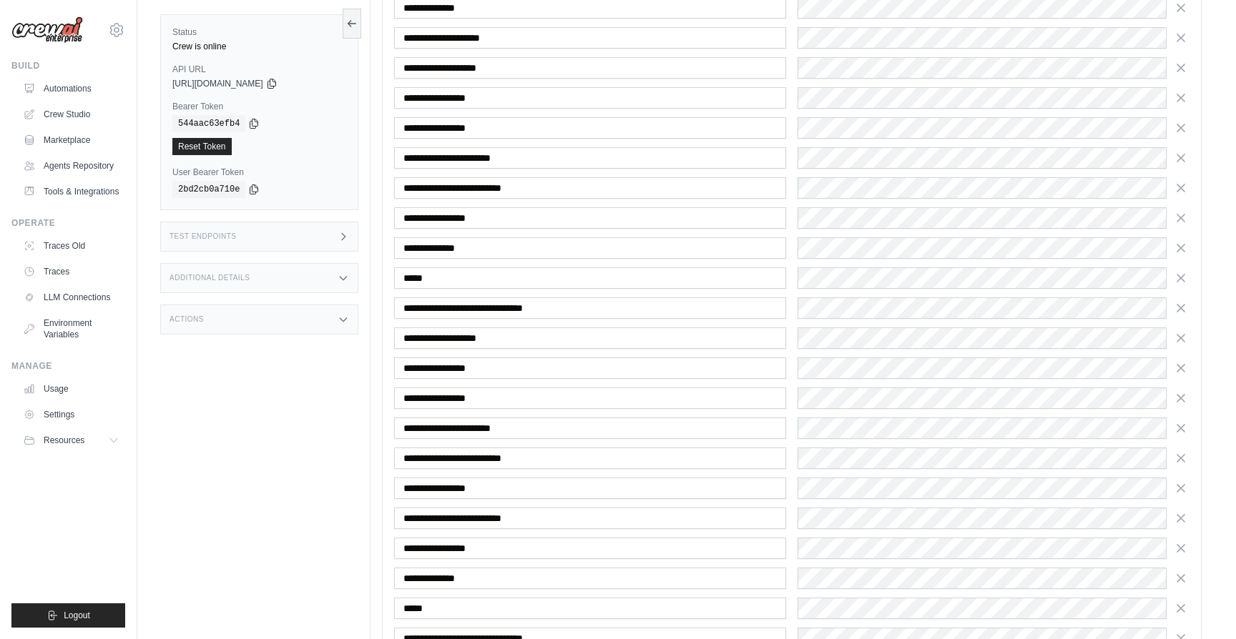
scroll to position [408, 0]
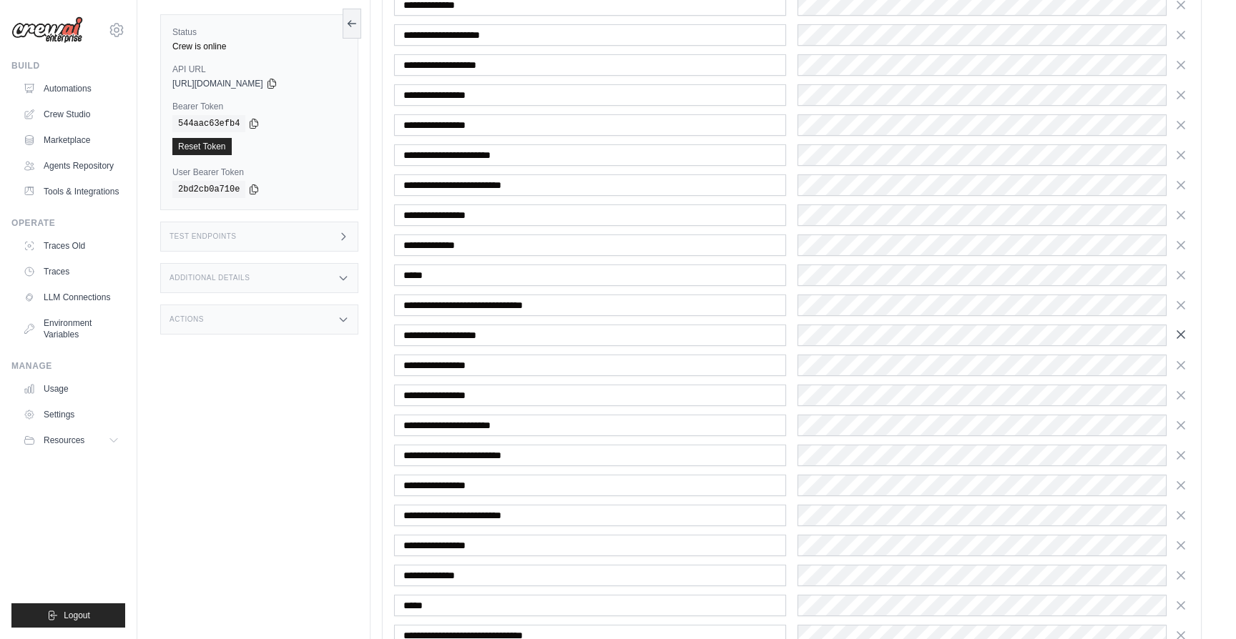
click at [1183, 340] on icon "button" at bounding box center [1181, 335] width 14 height 14
click at [1183, 358] on icon "button" at bounding box center [1181, 365] width 14 height 14
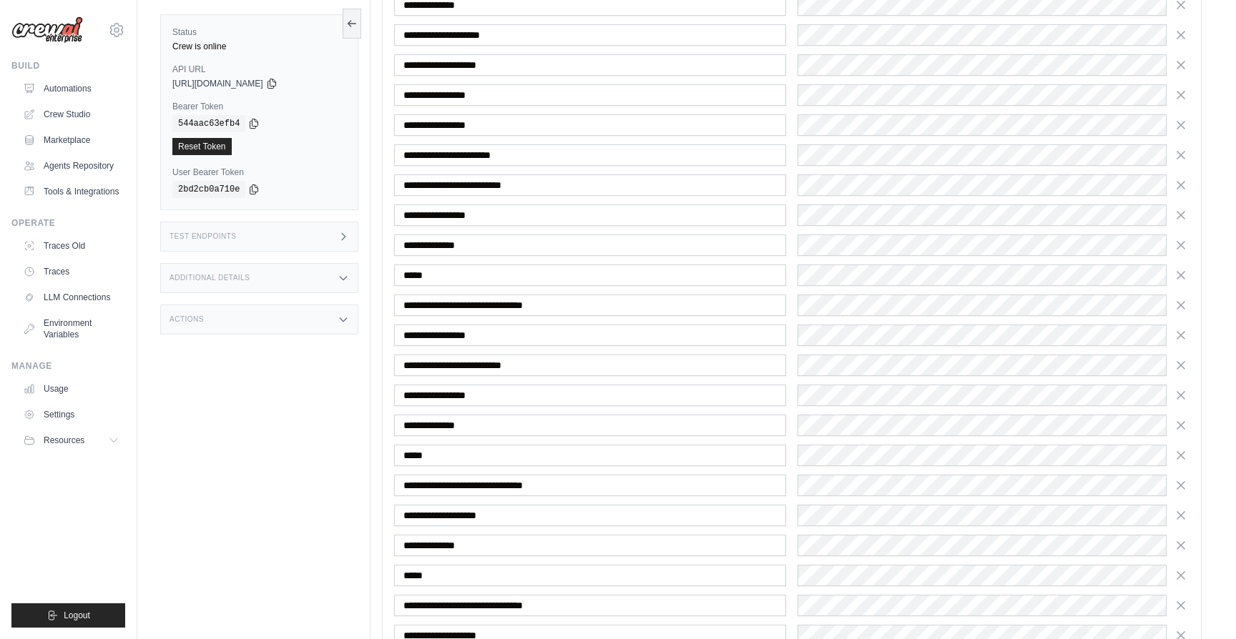
click at [1183, 340] on icon "button" at bounding box center [1181, 335] width 14 height 14
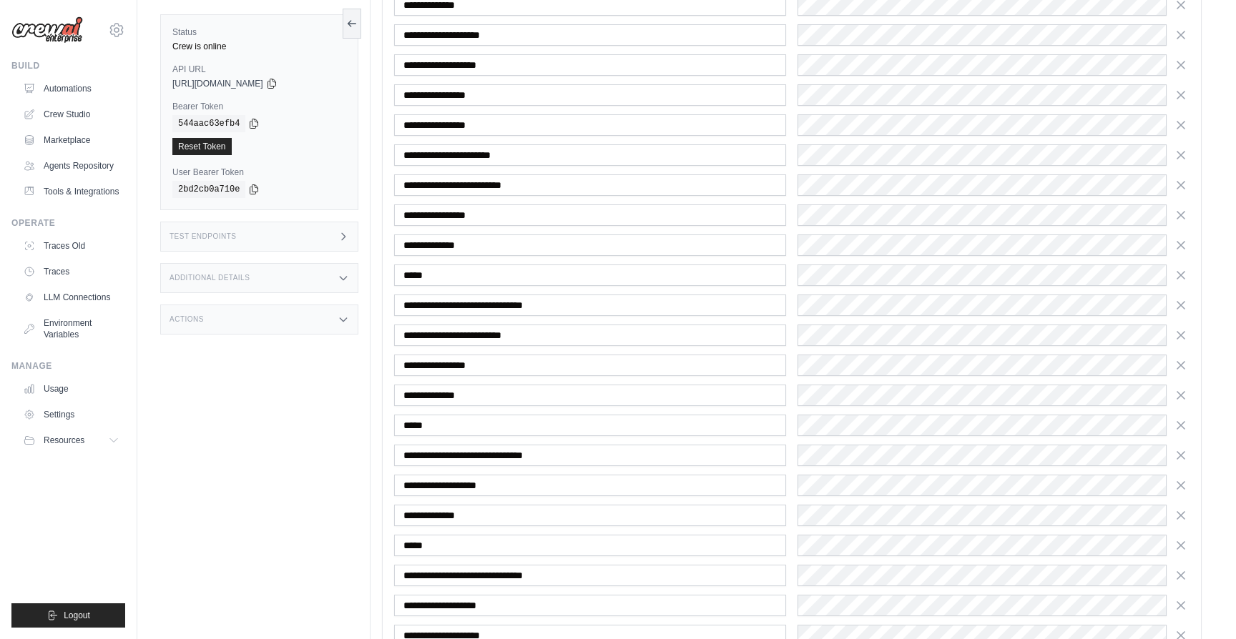
click at [1183, 340] on icon "button" at bounding box center [1181, 335] width 14 height 14
click at [1183, 358] on icon "button" at bounding box center [1181, 365] width 14 height 14
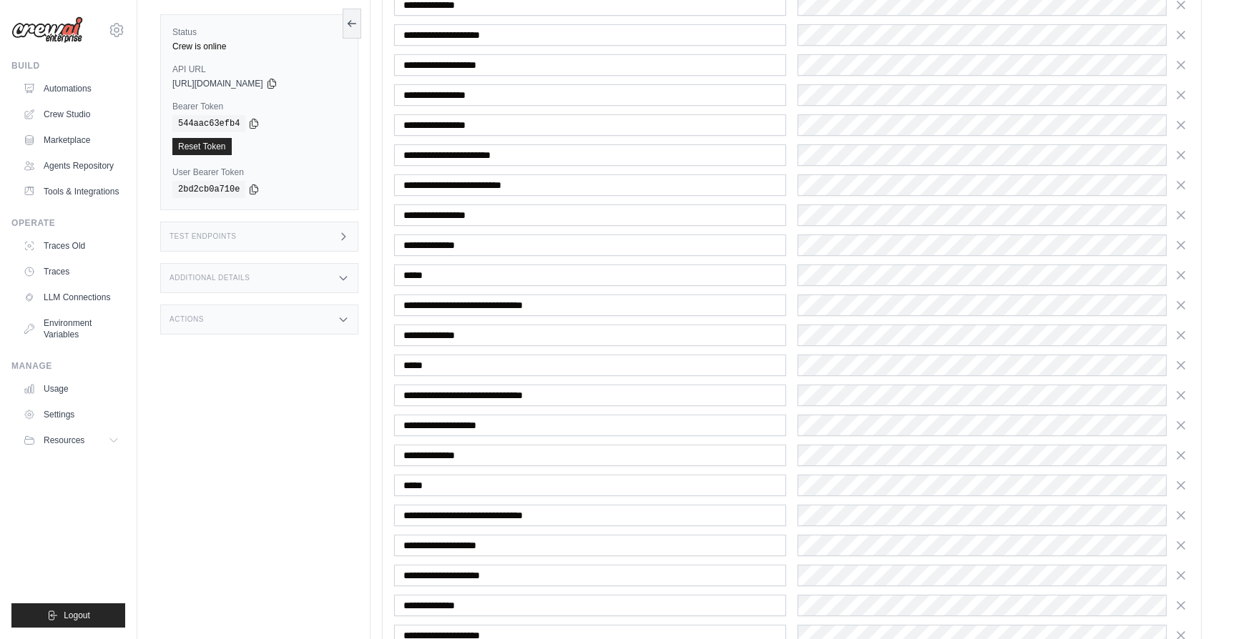
click at [1183, 340] on icon "button" at bounding box center [1181, 335] width 14 height 14
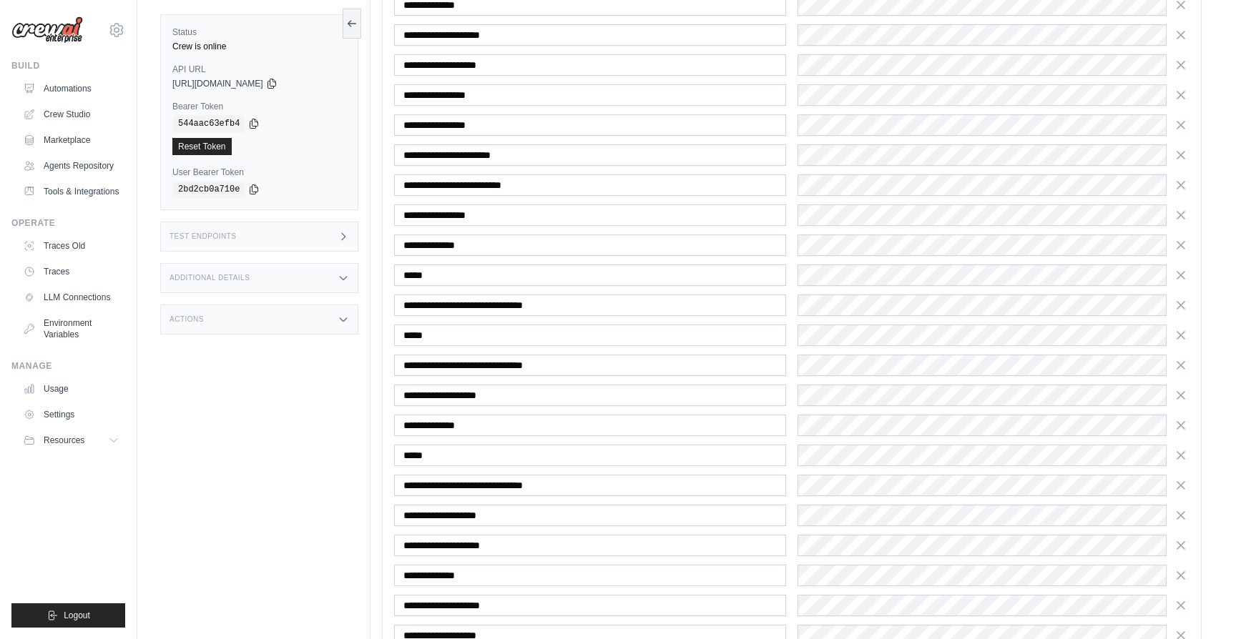
click at [1183, 340] on icon "button" at bounding box center [1181, 335] width 14 height 14
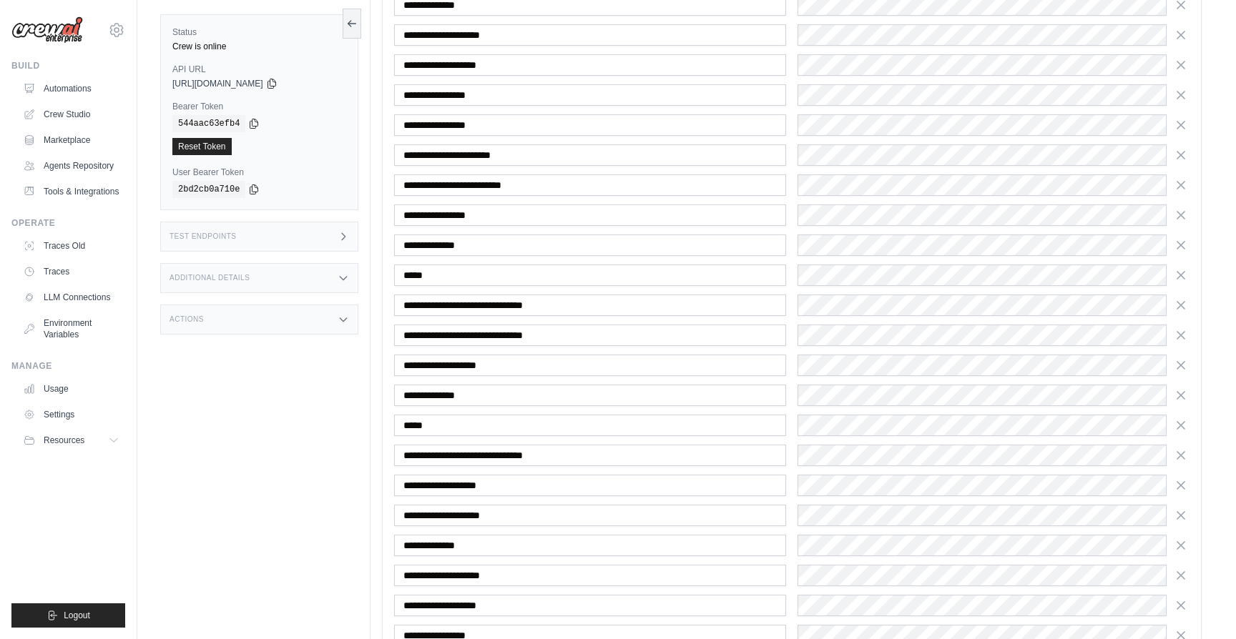
click at [1183, 340] on icon "button" at bounding box center [1181, 335] width 14 height 14
click at [1183, 358] on icon "button" at bounding box center [1181, 365] width 14 height 14
click at [1183, 340] on icon "button" at bounding box center [1181, 335] width 14 height 14
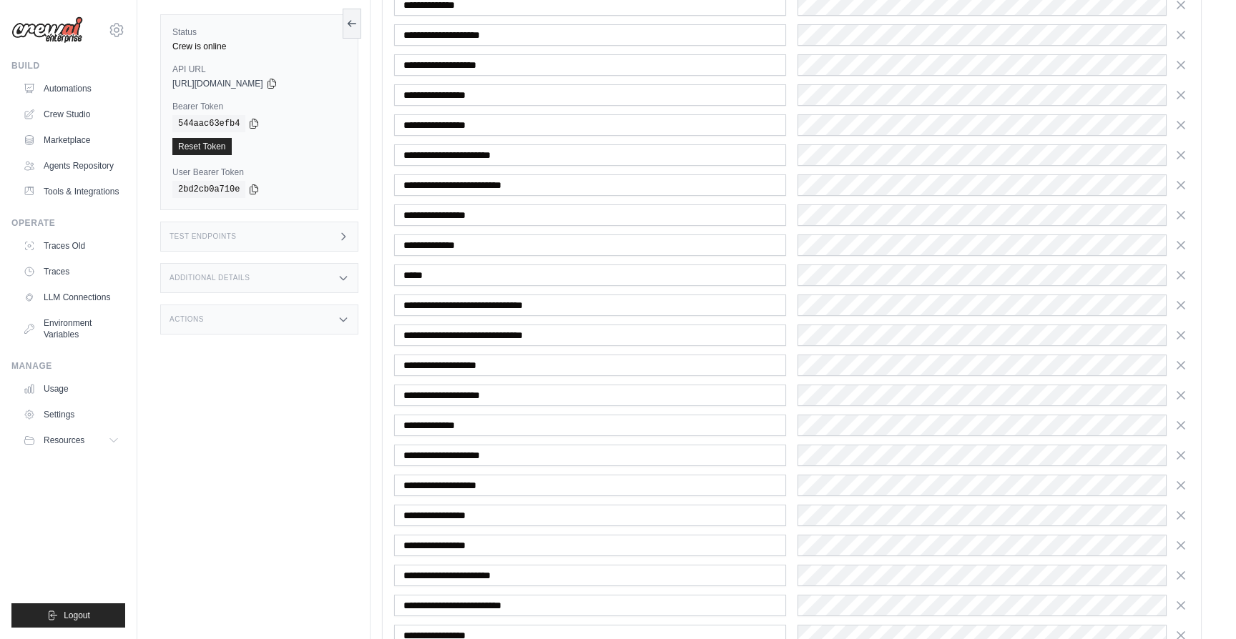
click at [1183, 358] on icon "button" at bounding box center [1181, 365] width 14 height 14
click at [1183, 340] on icon "button" at bounding box center [1181, 335] width 14 height 14
click at [1183, 358] on icon "button" at bounding box center [1181, 365] width 14 height 14
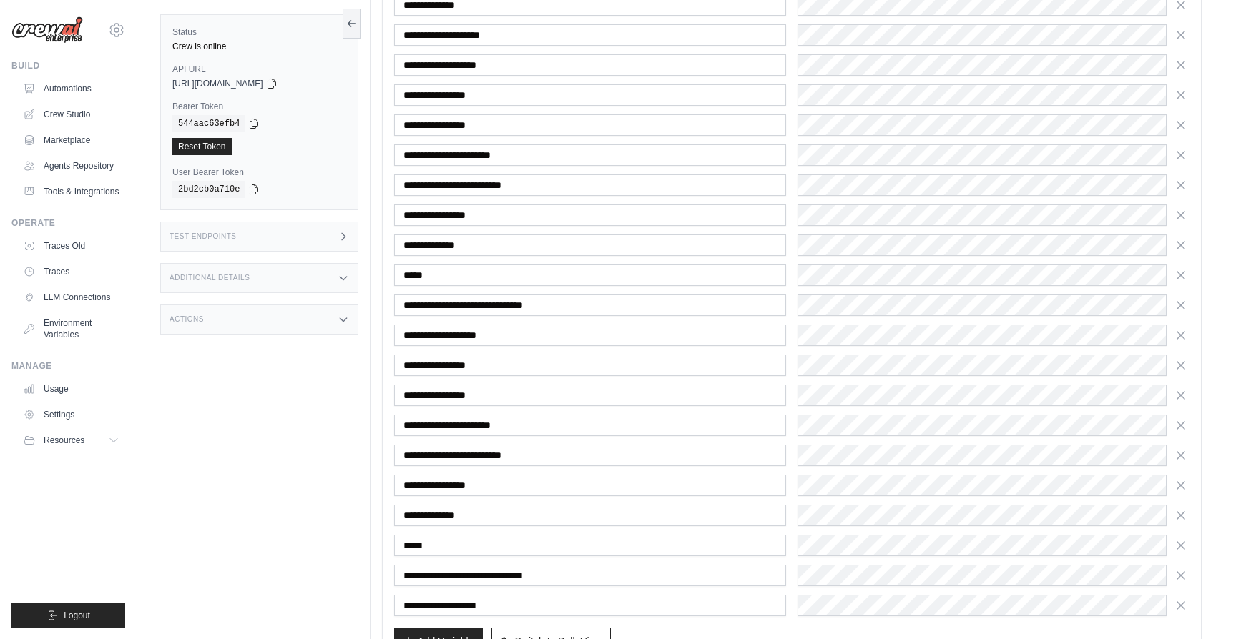
click at [1183, 340] on icon "button" at bounding box center [1181, 335] width 14 height 14
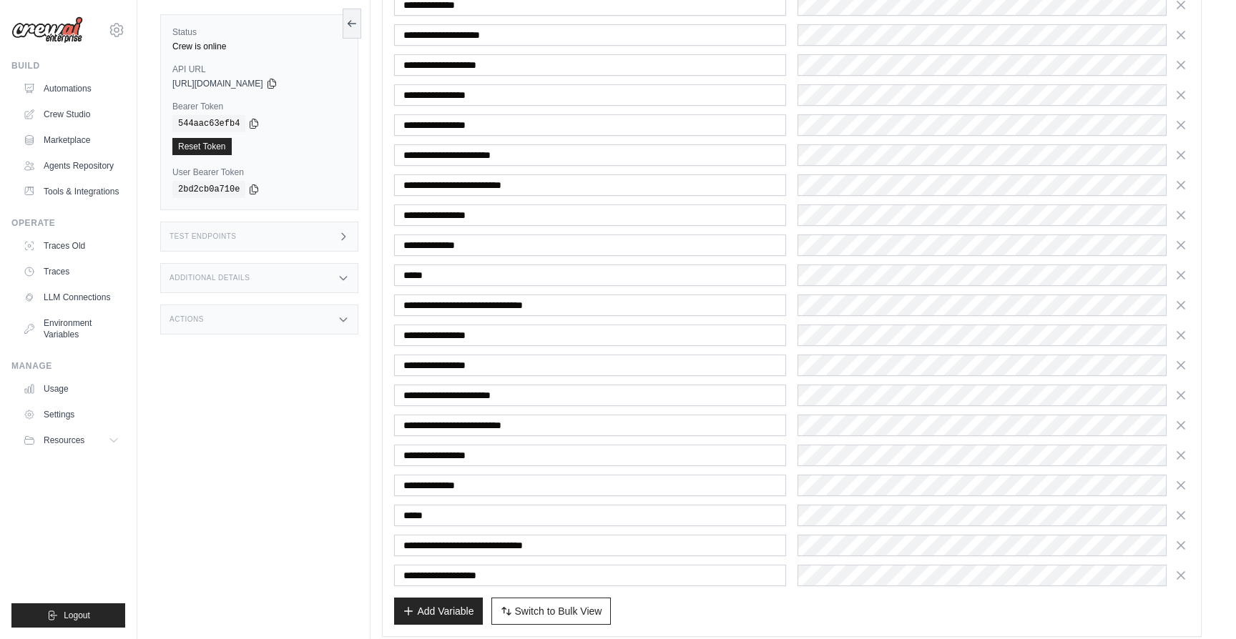
click at [1183, 340] on icon "button" at bounding box center [1181, 335] width 14 height 14
click at [1183, 358] on icon "button" at bounding box center [1181, 365] width 14 height 14
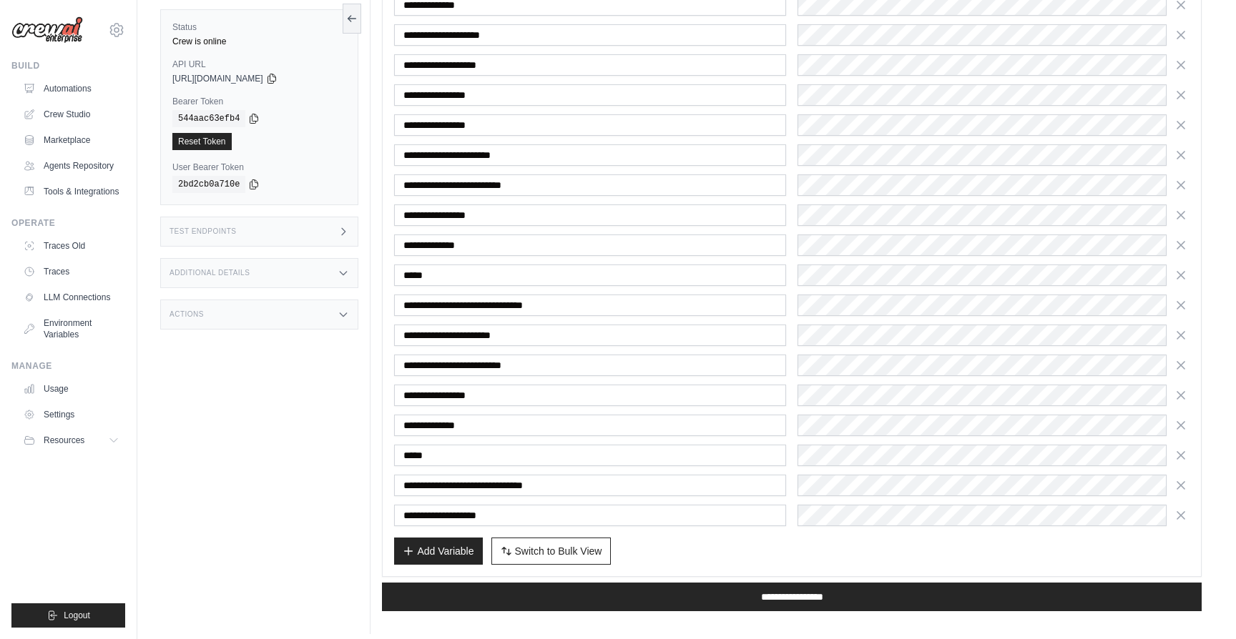
click at [1183, 340] on icon "button" at bounding box center [1181, 335] width 14 height 14
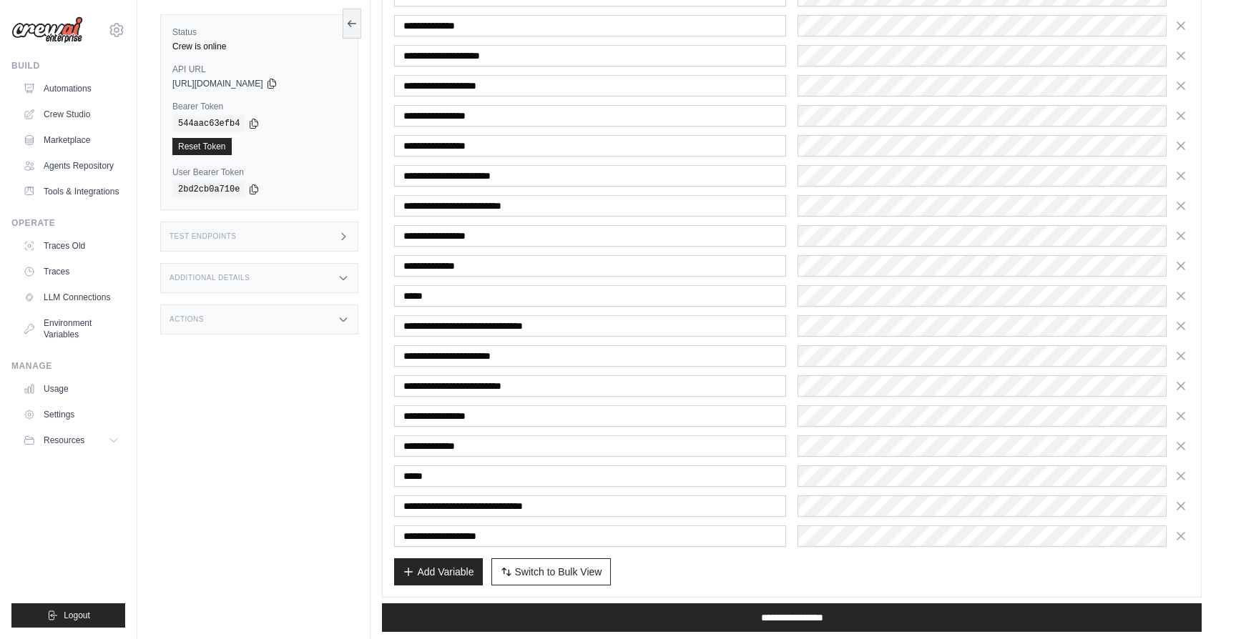
click at [1183, 340] on div "**********" at bounding box center [791, 206] width 795 height 682
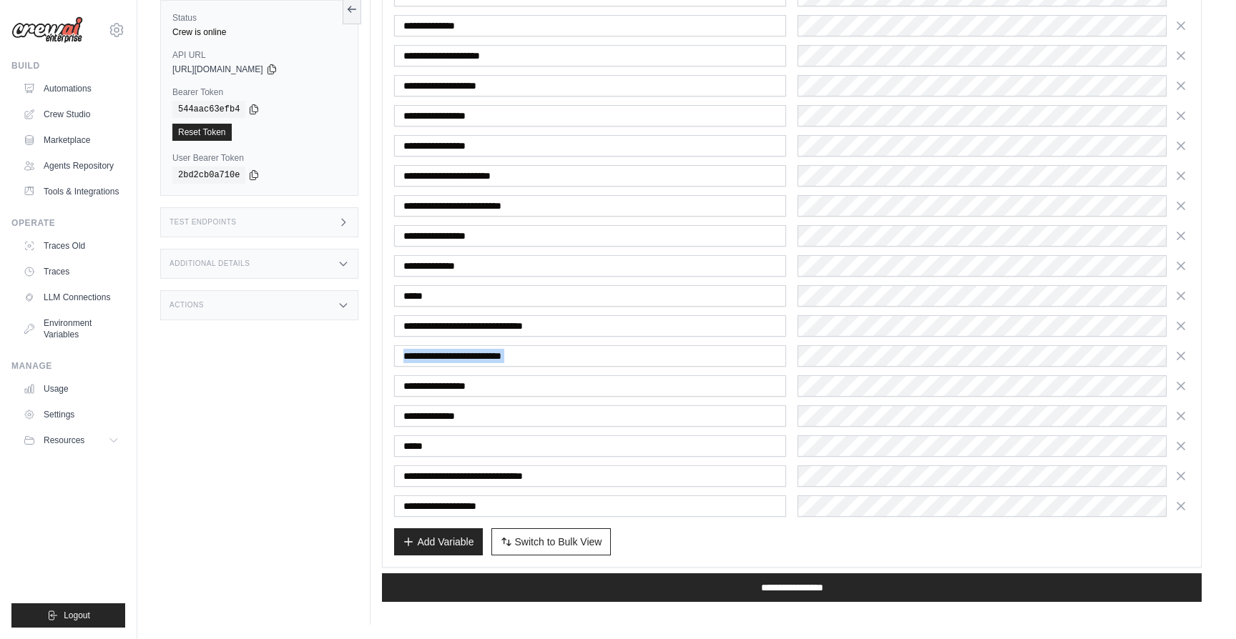
click at [1183, 340] on div "**********" at bounding box center [791, 191] width 795 height 652
click at [1183, 358] on icon "button" at bounding box center [1180, 355] width 7 height 7
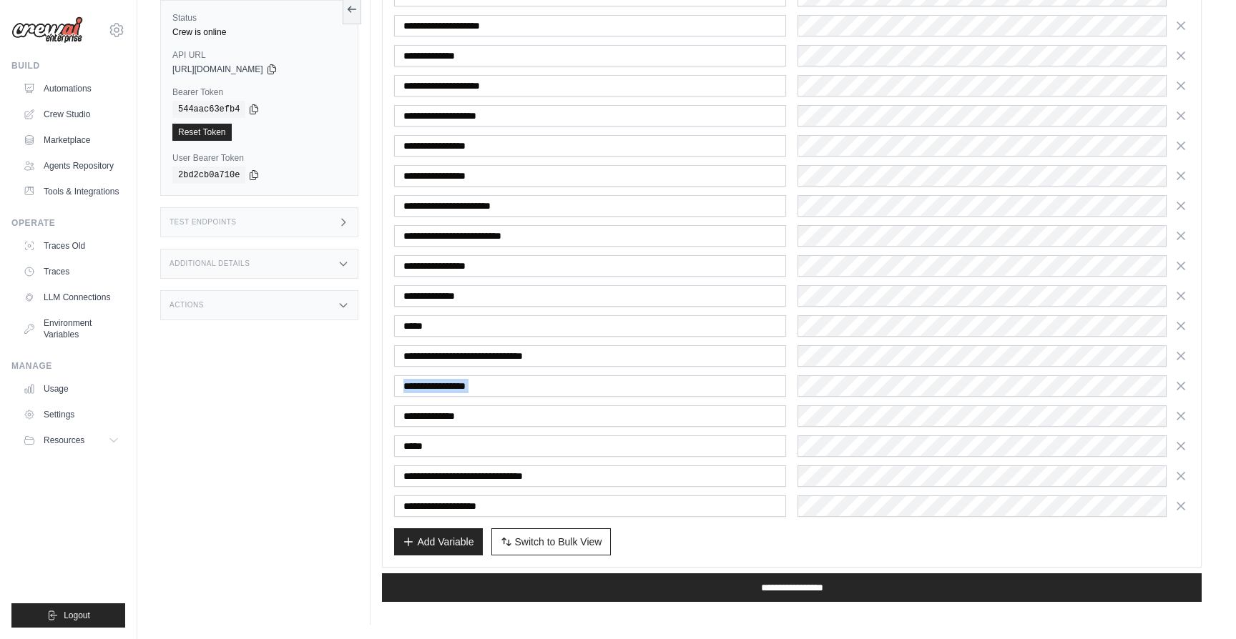
scroll to position [358, 0]
click at [1180, 386] on icon "button" at bounding box center [1180, 385] width 7 height 7
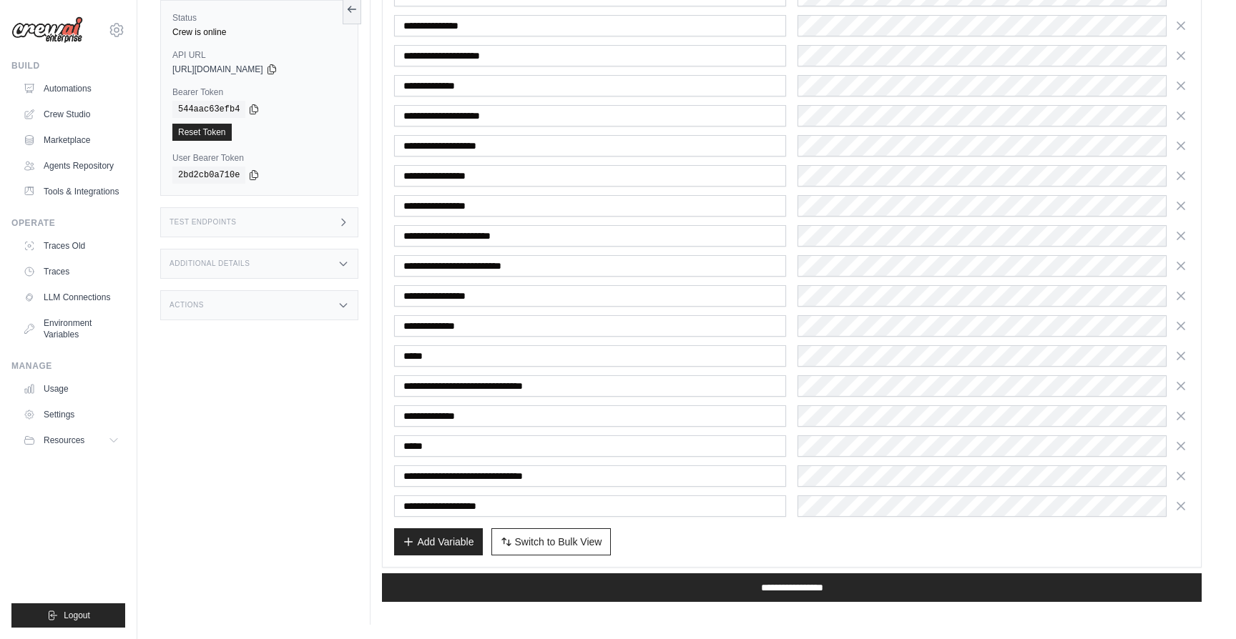
scroll to position [328, 0]
click at [1180, 413] on icon "button" at bounding box center [1181, 415] width 14 height 14
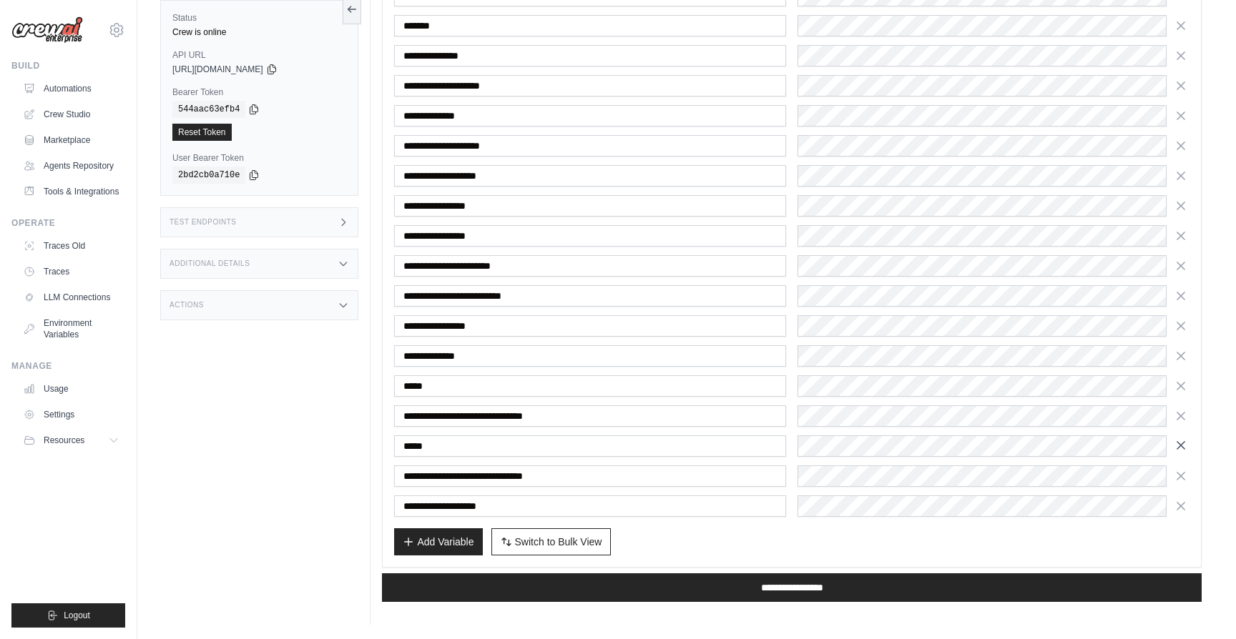
click at [1180, 443] on icon "button" at bounding box center [1181, 445] width 14 height 14
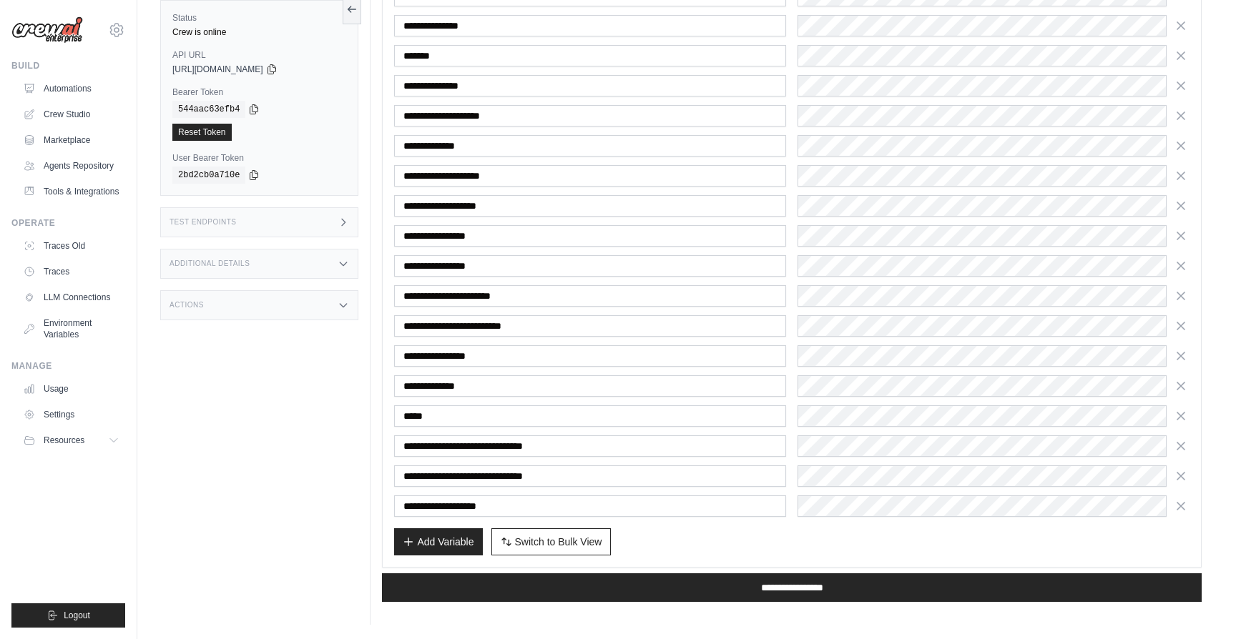
scroll to position [268, 0]
click at [1180, 479] on icon "button" at bounding box center [1181, 476] width 14 height 14
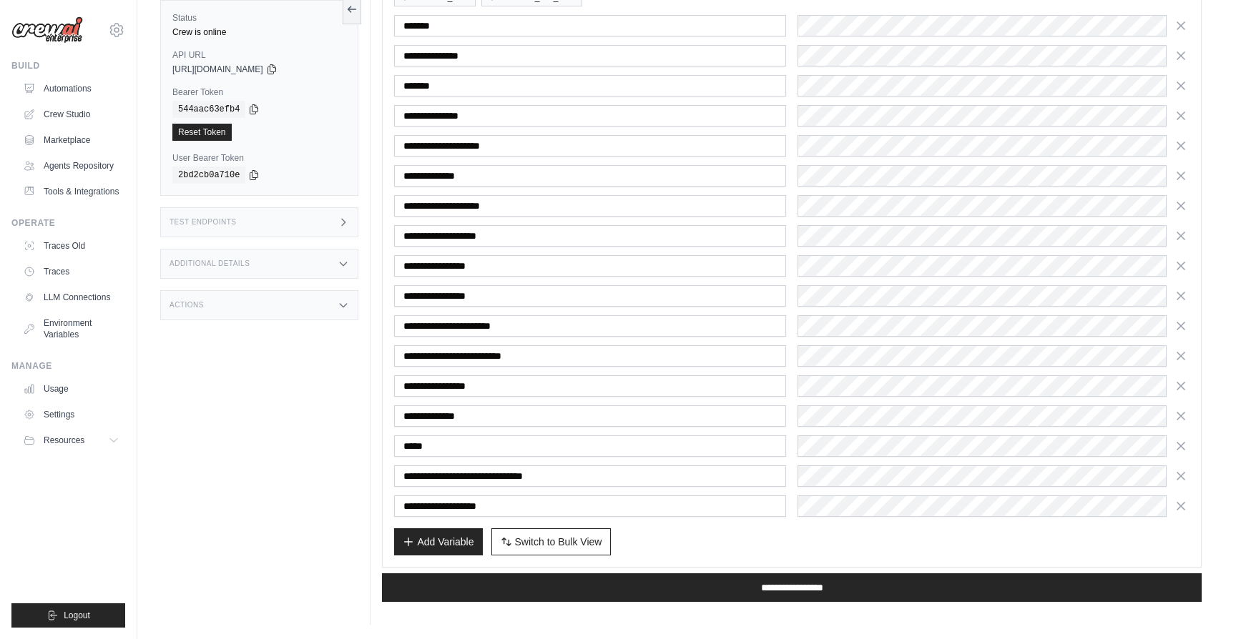
scroll to position [237, 0]
click at [1182, 503] on icon "button" at bounding box center [1180, 505] width 7 height 7
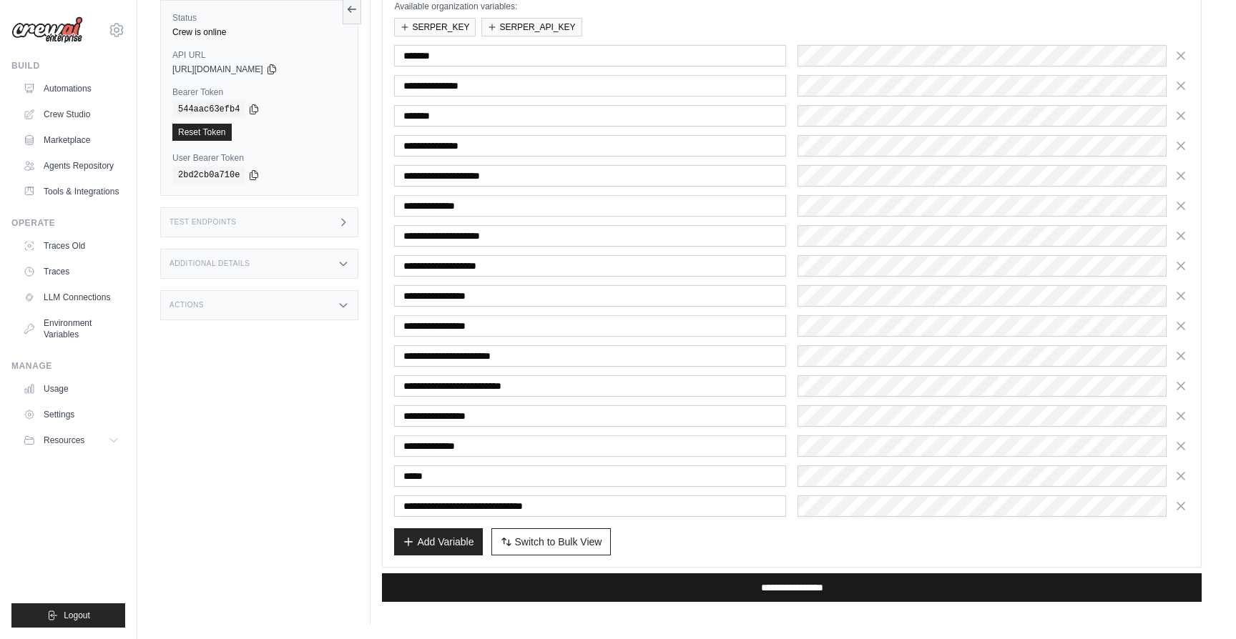
click at [891, 577] on input "**********" at bounding box center [792, 588] width 820 height 29
